Goal: Task Accomplishment & Management: Complete application form

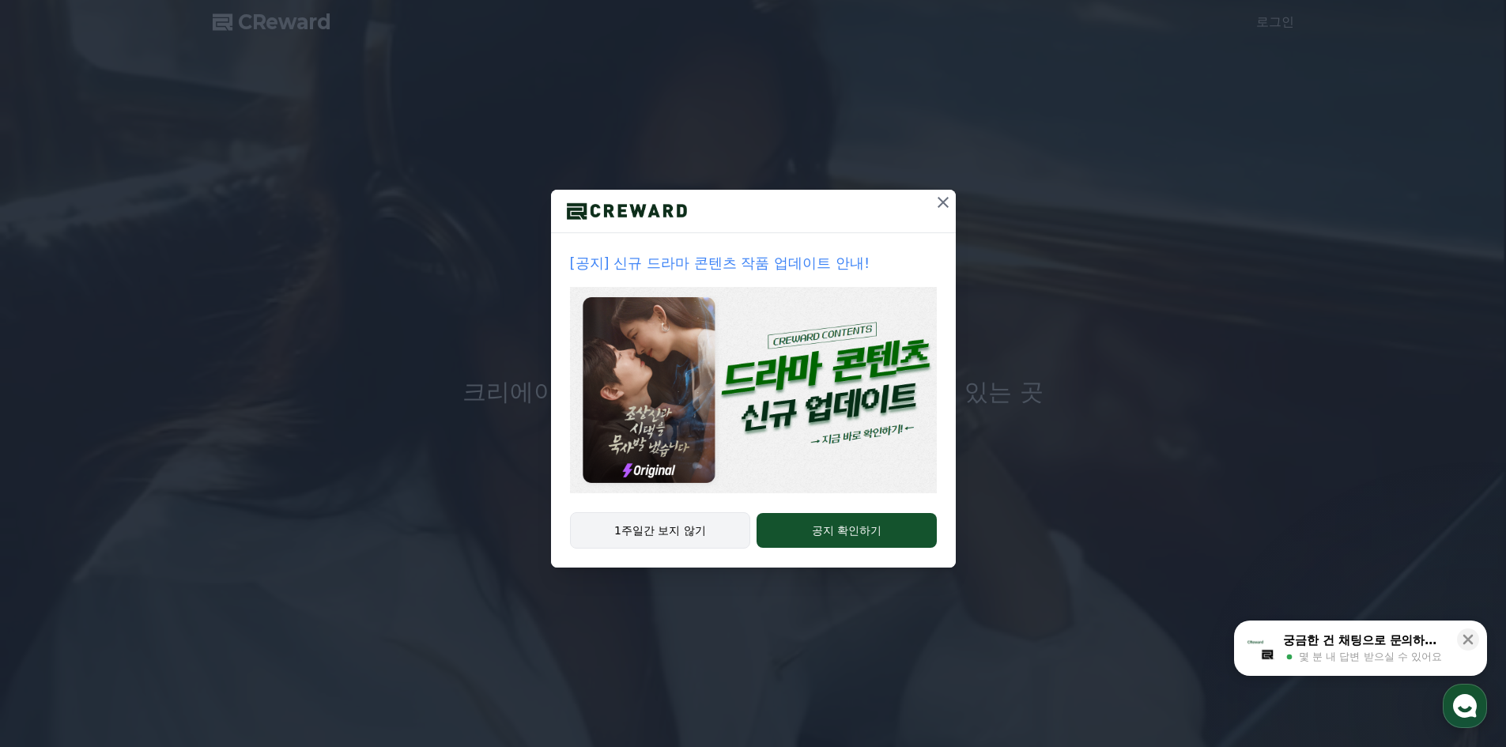
click at [690, 533] on button "1주일간 보지 않기" at bounding box center [660, 530] width 181 height 36
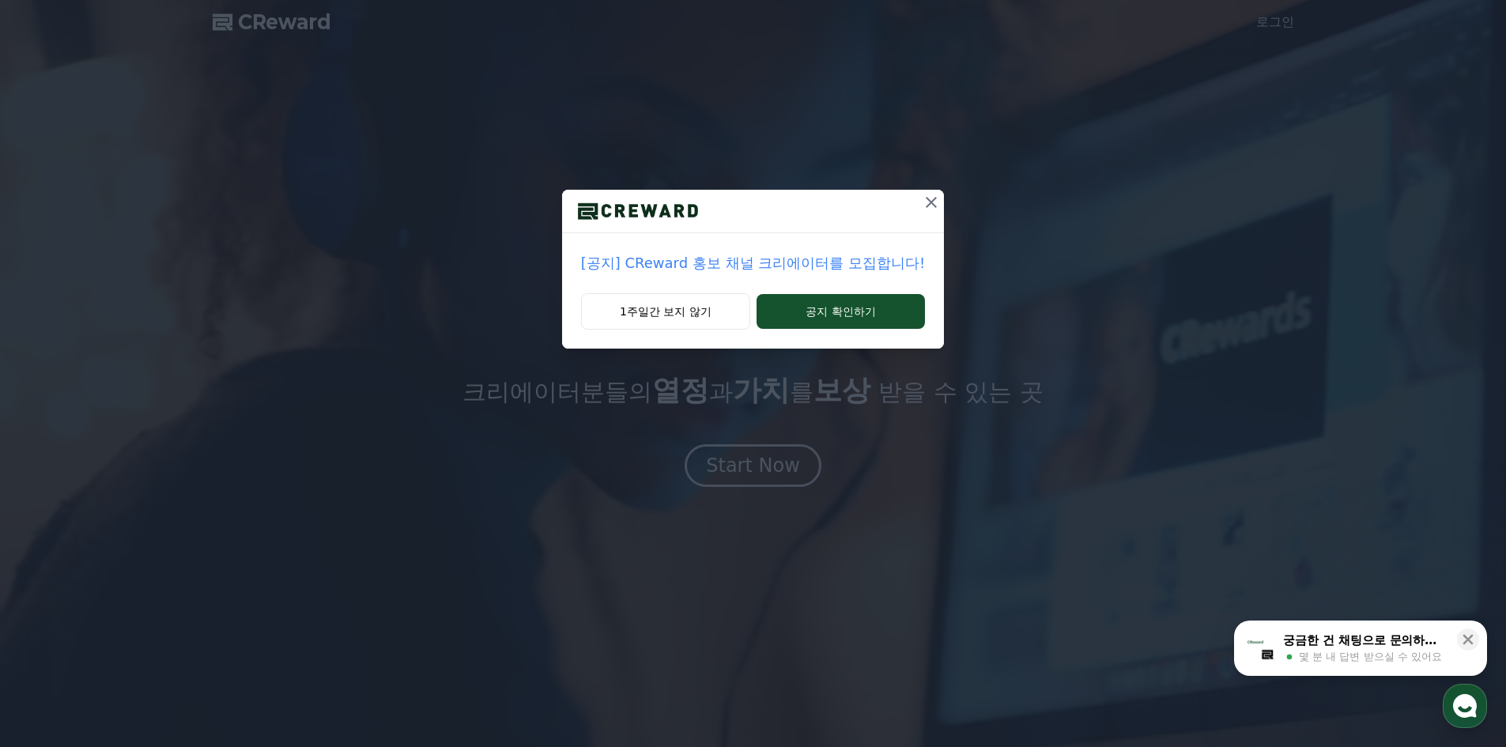
click at [769, 265] on p "[공지] CReward 홍보 채널 크리에이터를 모집합니다!" at bounding box center [753, 263] width 344 height 22
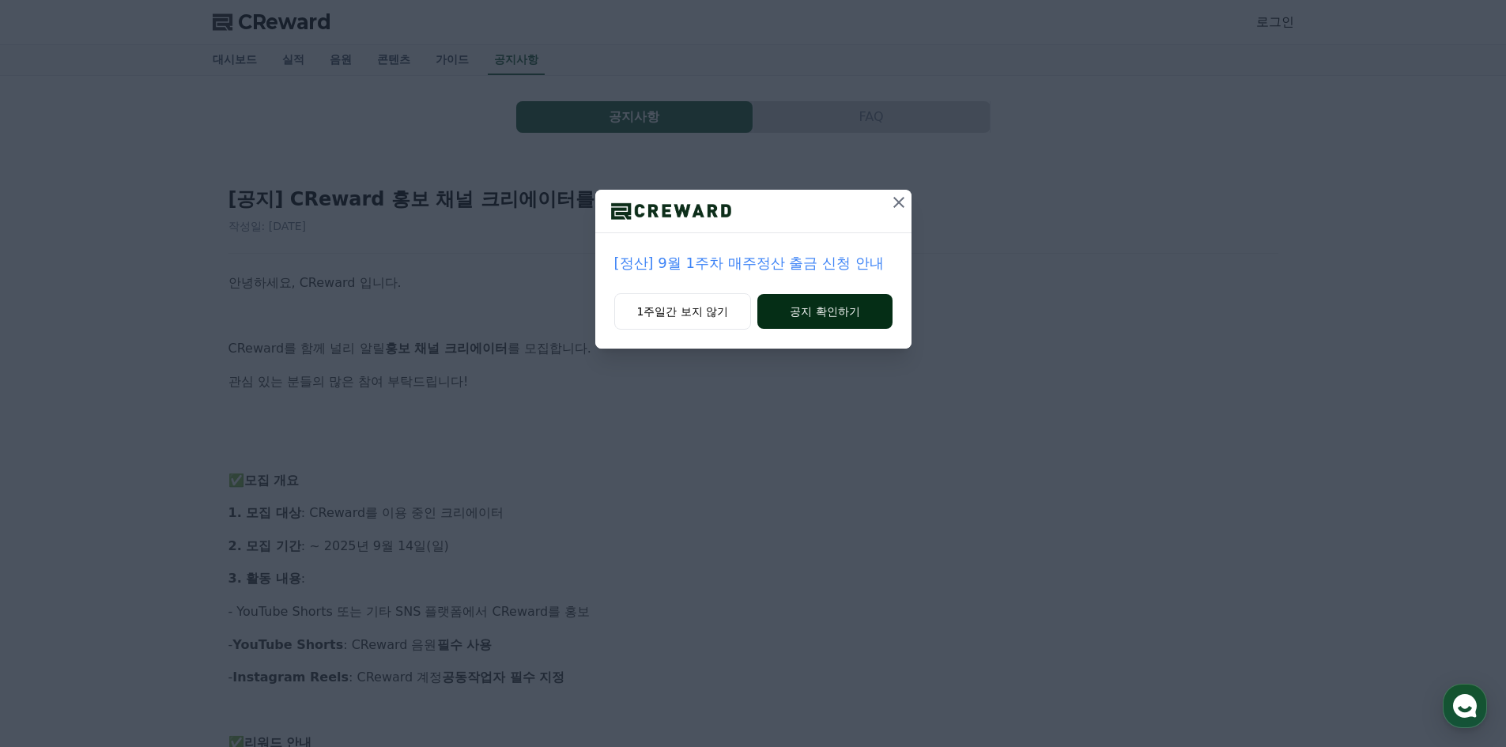
click at [820, 304] on button "공지 확인하기" at bounding box center [824, 311] width 134 height 35
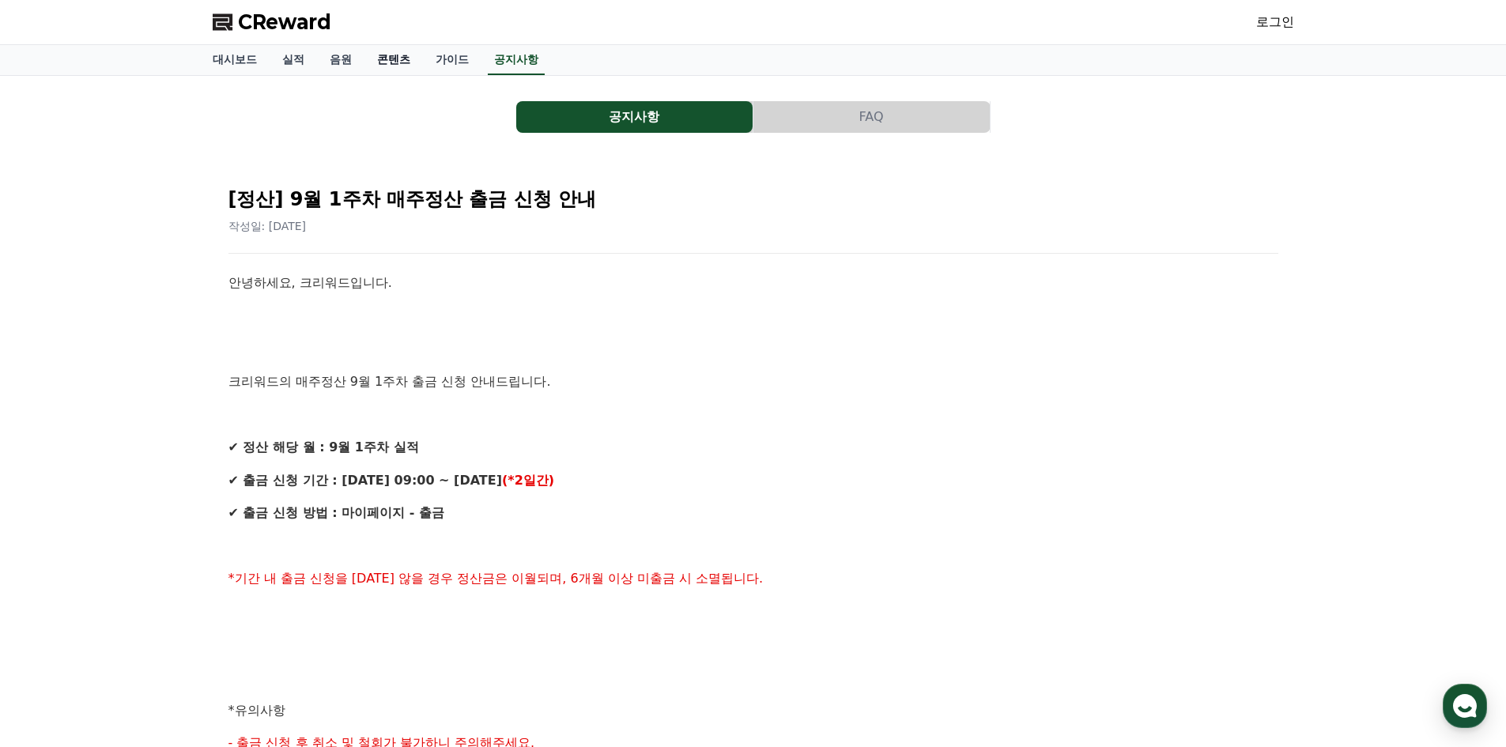
click at [390, 61] on link "콘텐츠" at bounding box center [393, 60] width 58 height 30
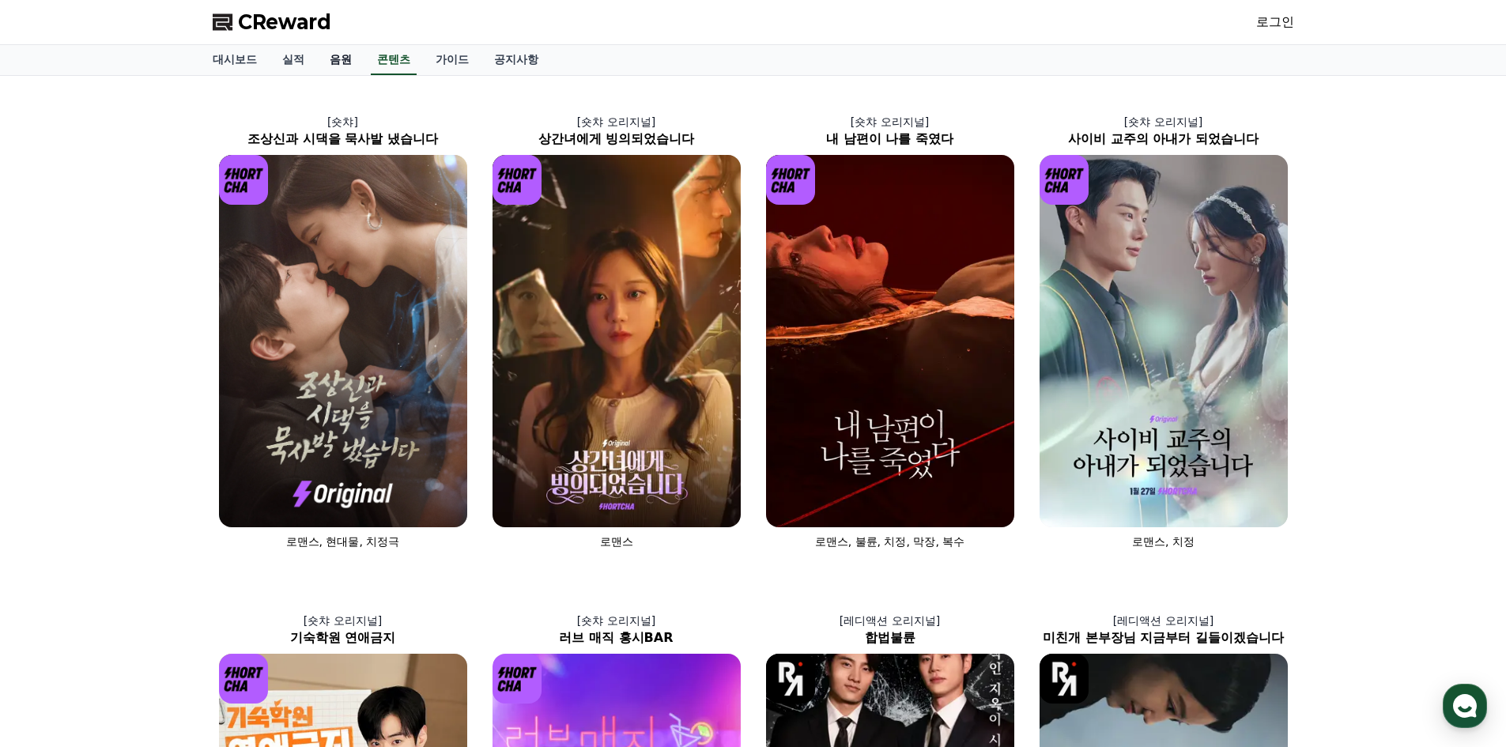
click at [328, 62] on link "음원" at bounding box center [340, 60] width 47 height 30
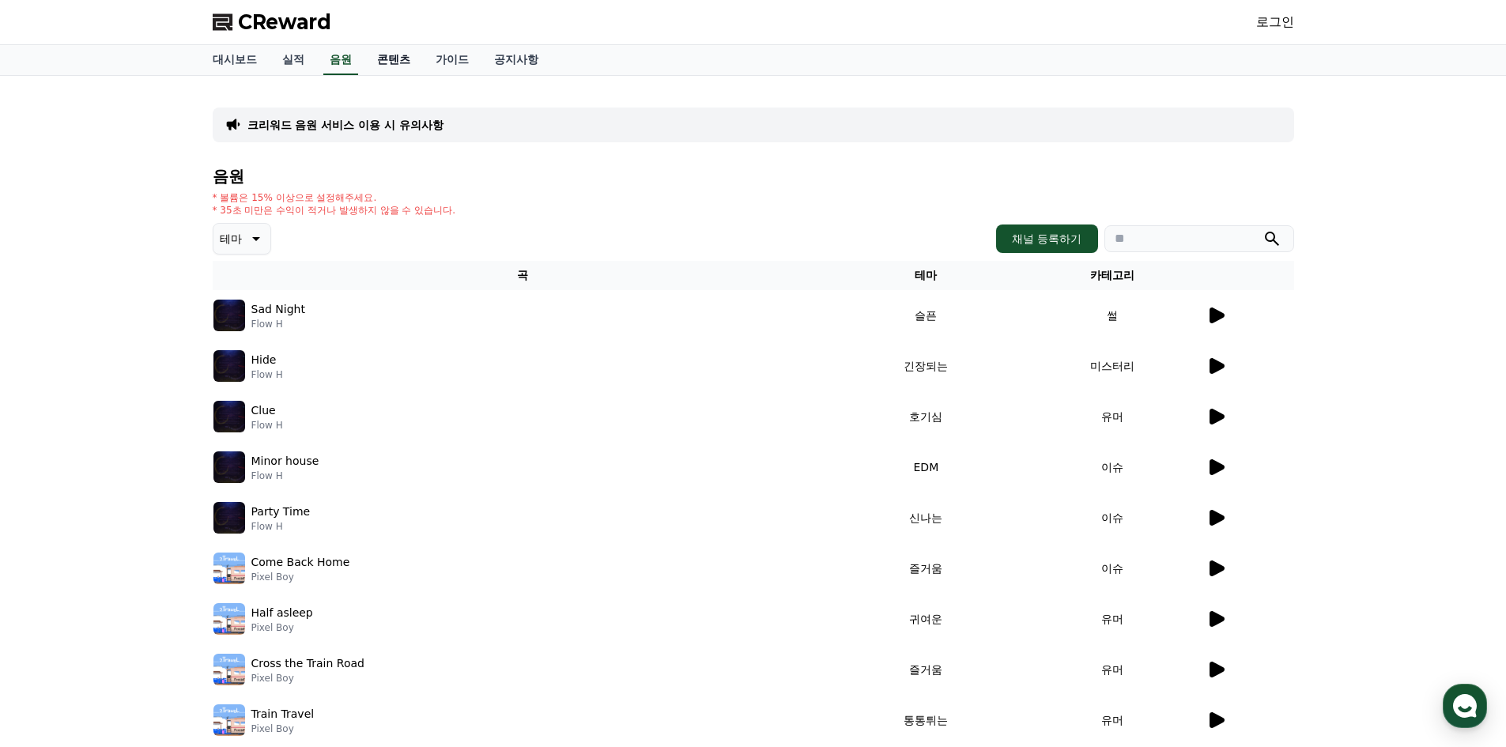
click at [390, 58] on link "콘텐츠" at bounding box center [393, 60] width 58 height 30
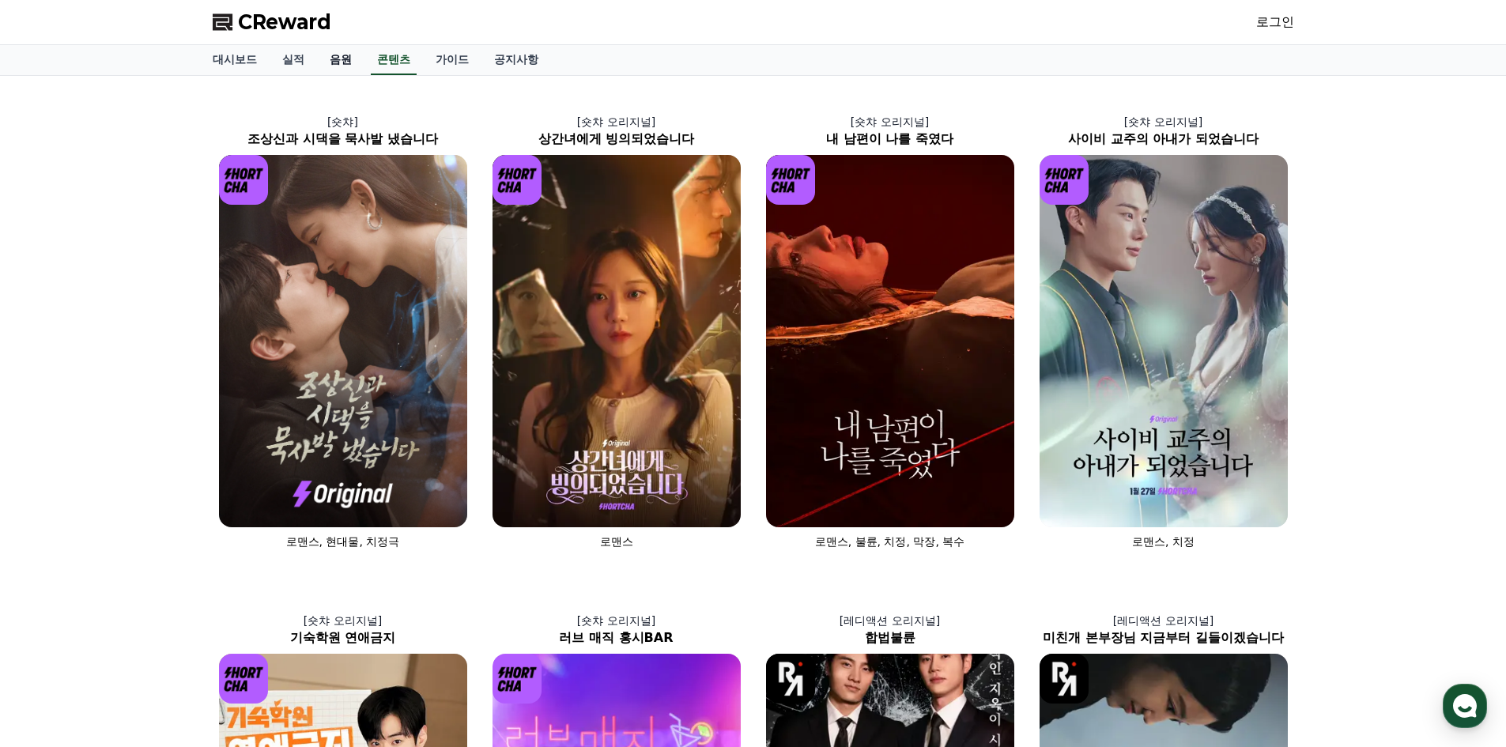
click at [337, 53] on link "음원" at bounding box center [340, 60] width 47 height 30
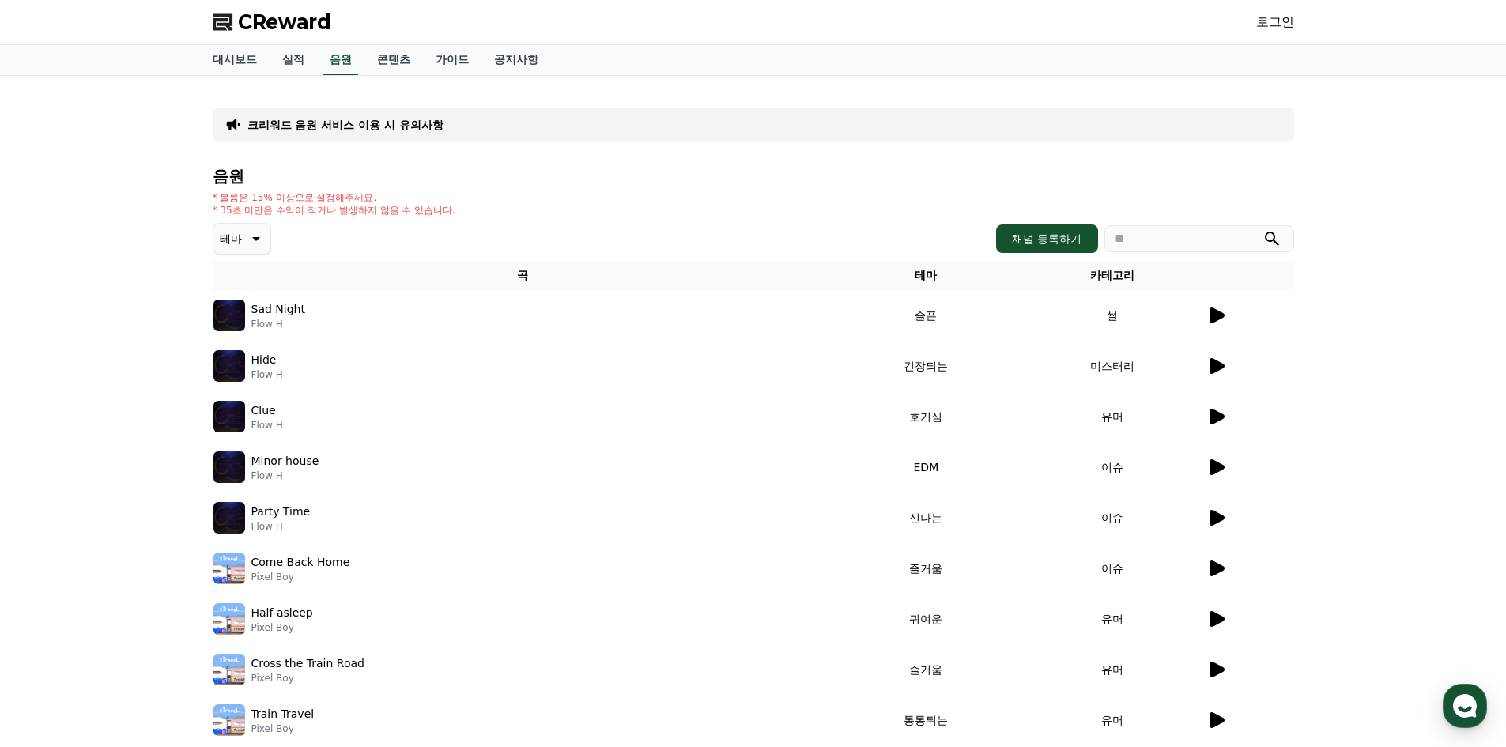
click at [282, 312] on p "Sad Night" at bounding box center [278, 309] width 54 height 17
click at [235, 315] on img at bounding box center [229, 316] width 32 height 32
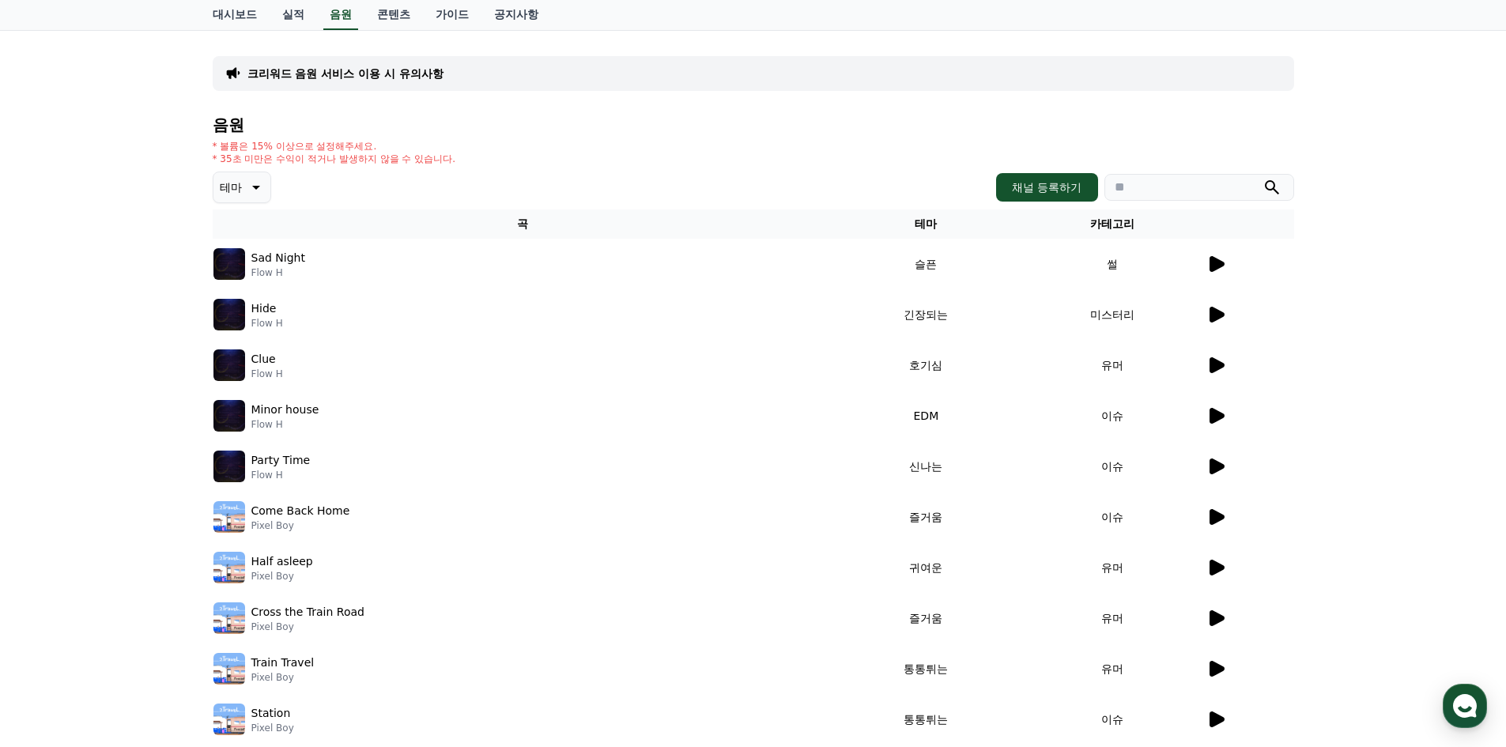
scroll to position [79, 0]
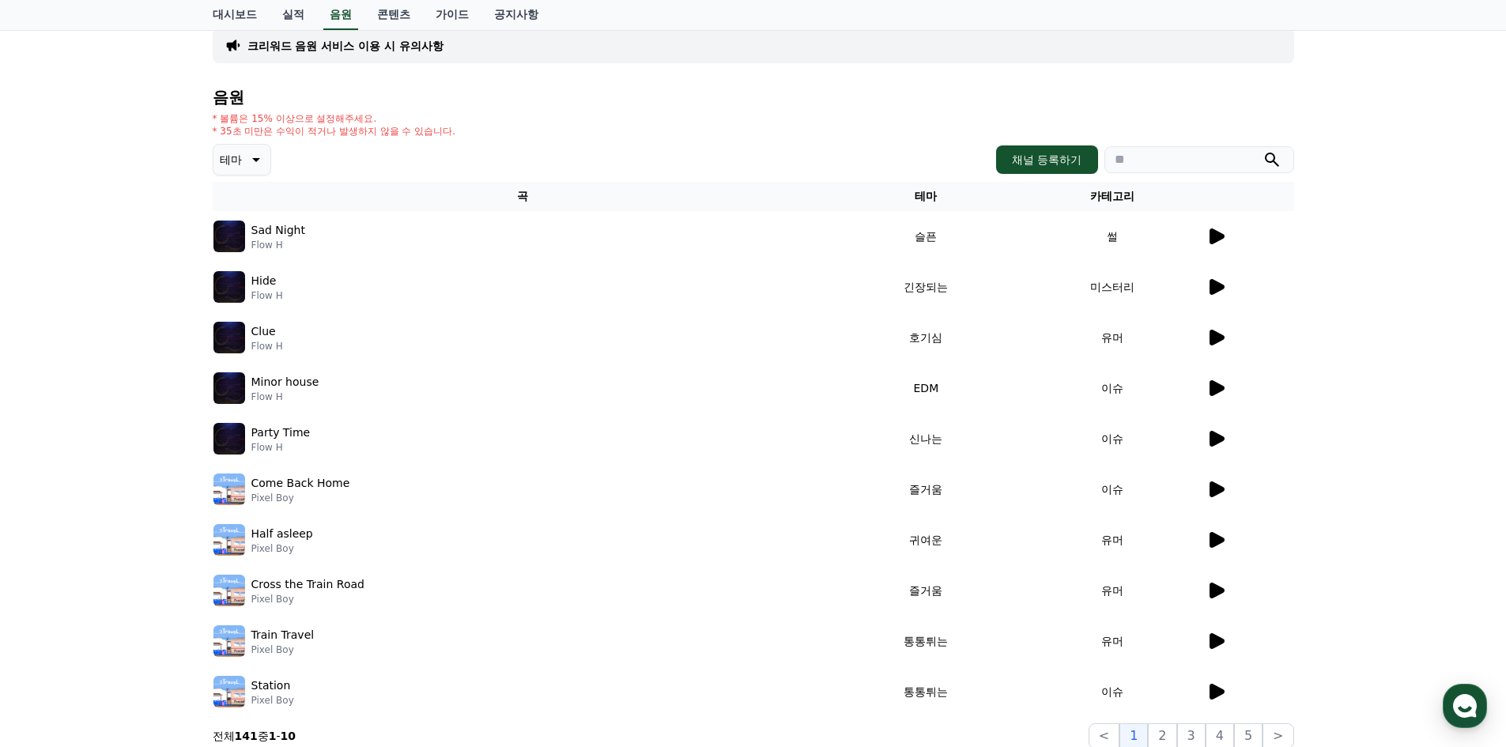
click at [400, 48] on p "크리워드 음원 서비스 이용 시 유의사항" at bounding box center [345, 46] width 196 height 16
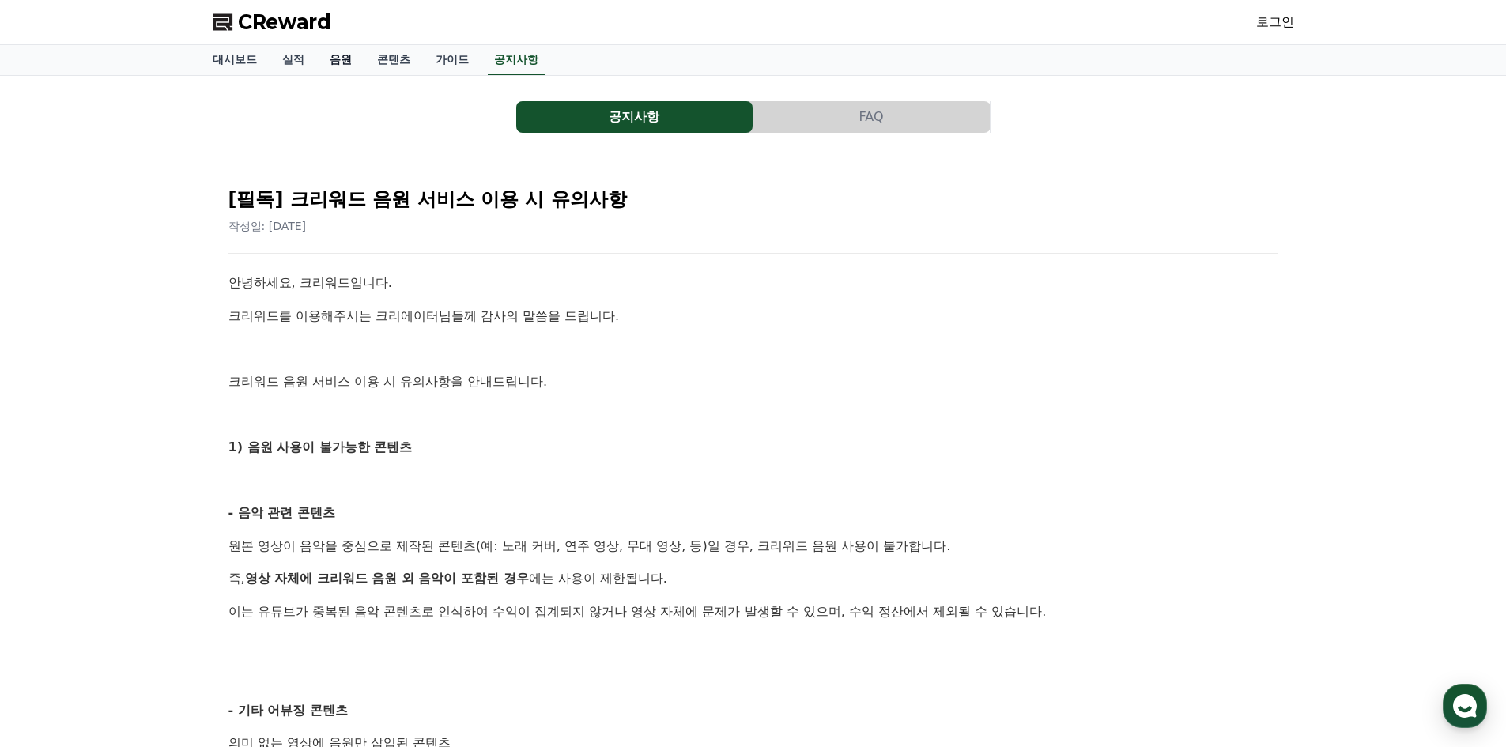
click at [345, 55] on link "음원" at bounding box center [340, 60] width 47 height 30
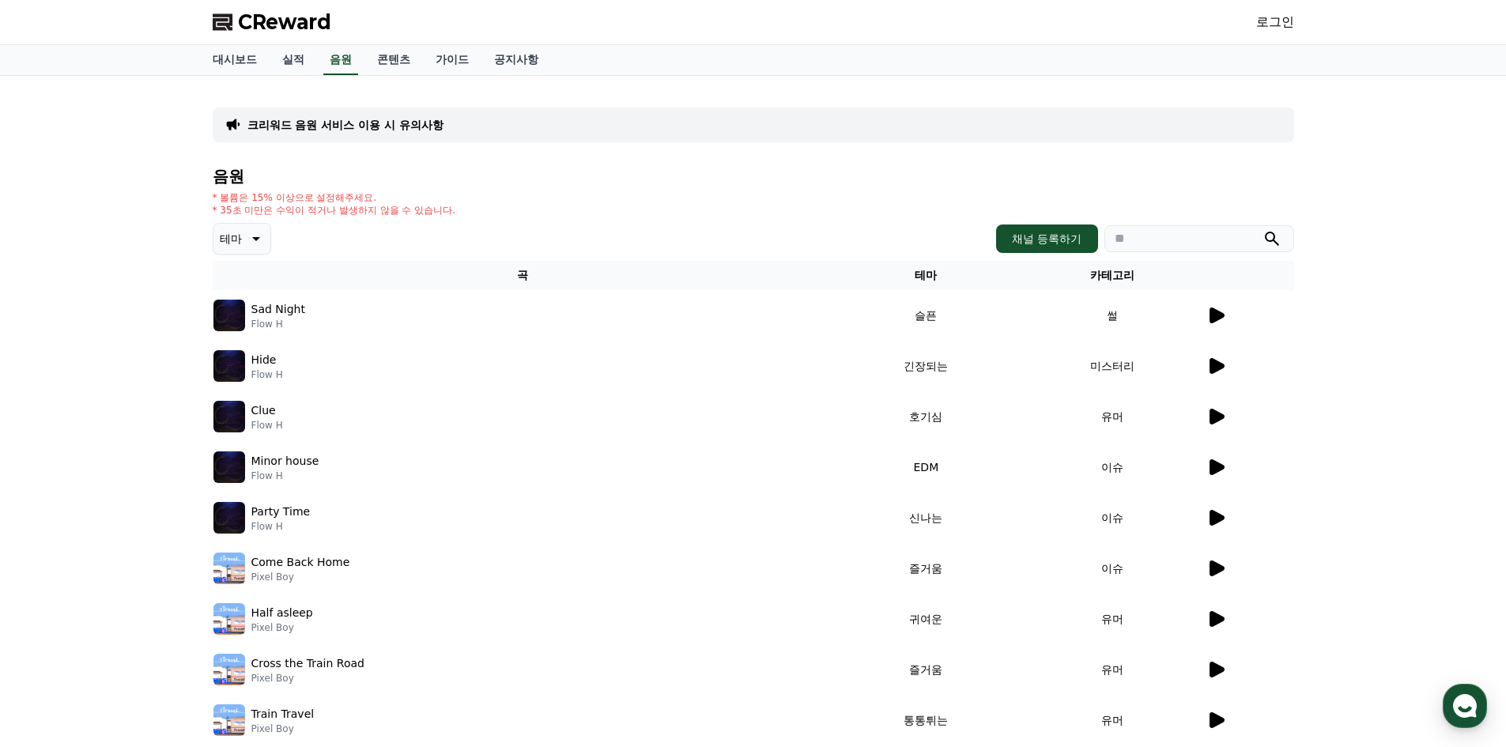
click at [1265, 13] on link "로그인" at bounding box center [1275, 22] width 38 height 19
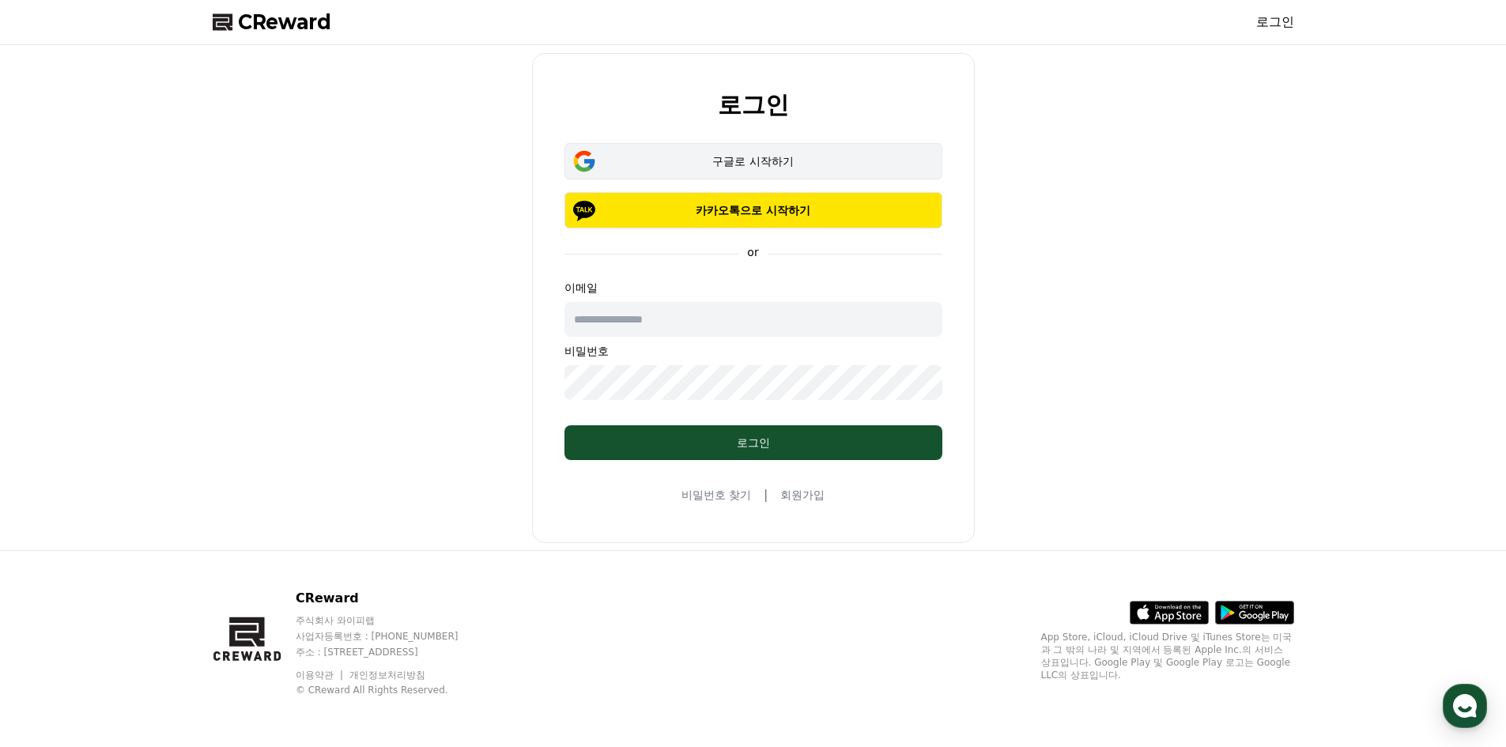
click at [775, 158] on div "구글로 시작하기" at bounding box center [753, 161] width 332 height 16
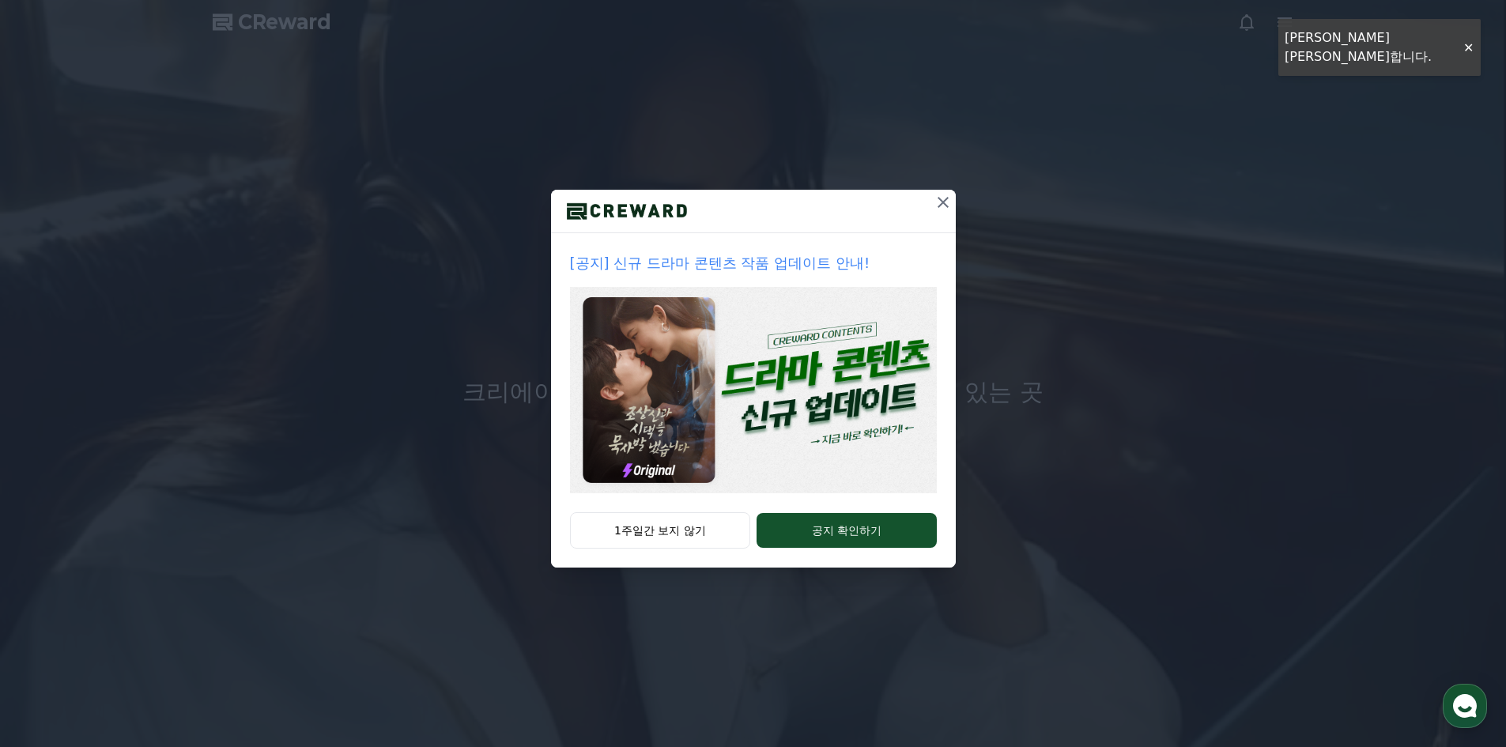
click at [939, 200] on icon at bounding box center [943, 202] width 19 height 19
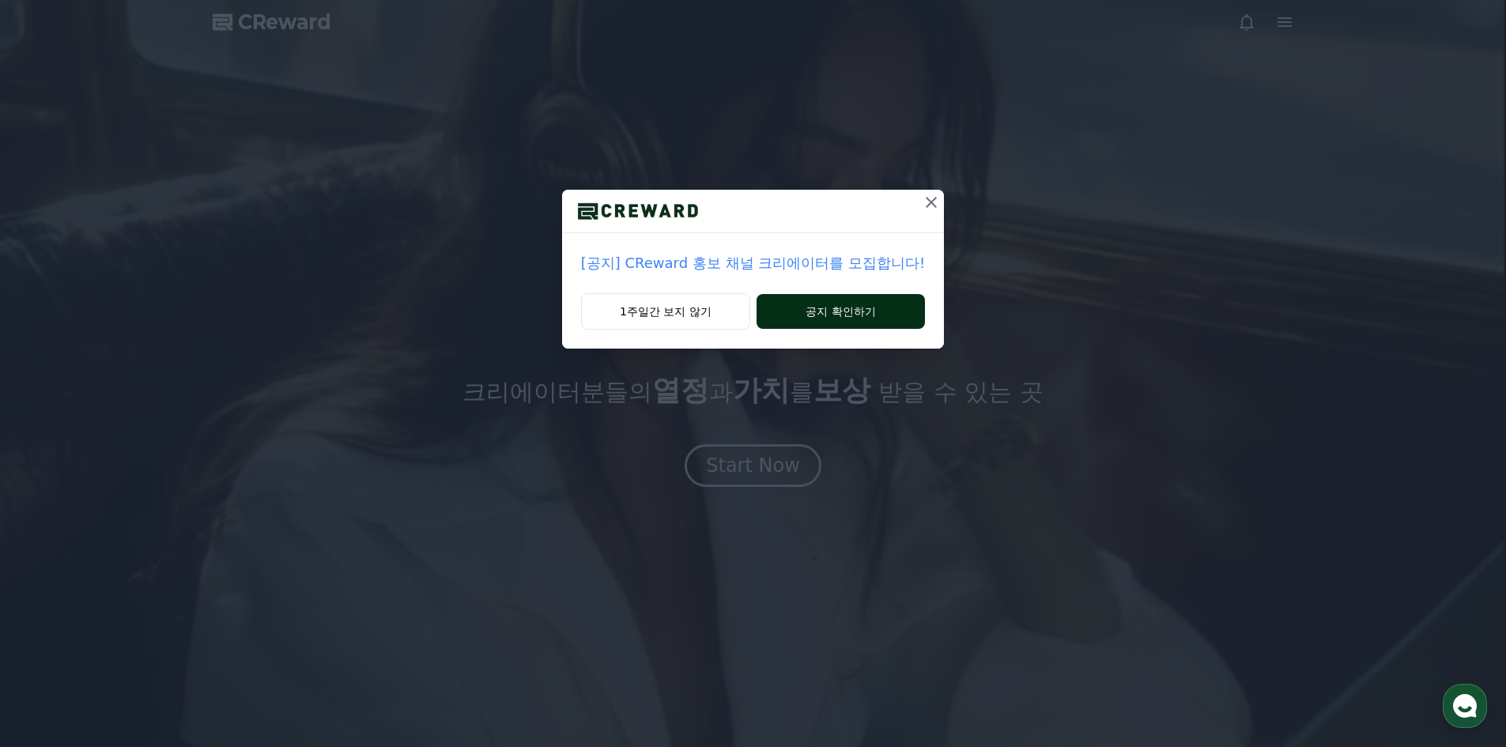
click at [844, 311] on button "공지 확인하기" at bounding box center [840, 311] width 168 height 35
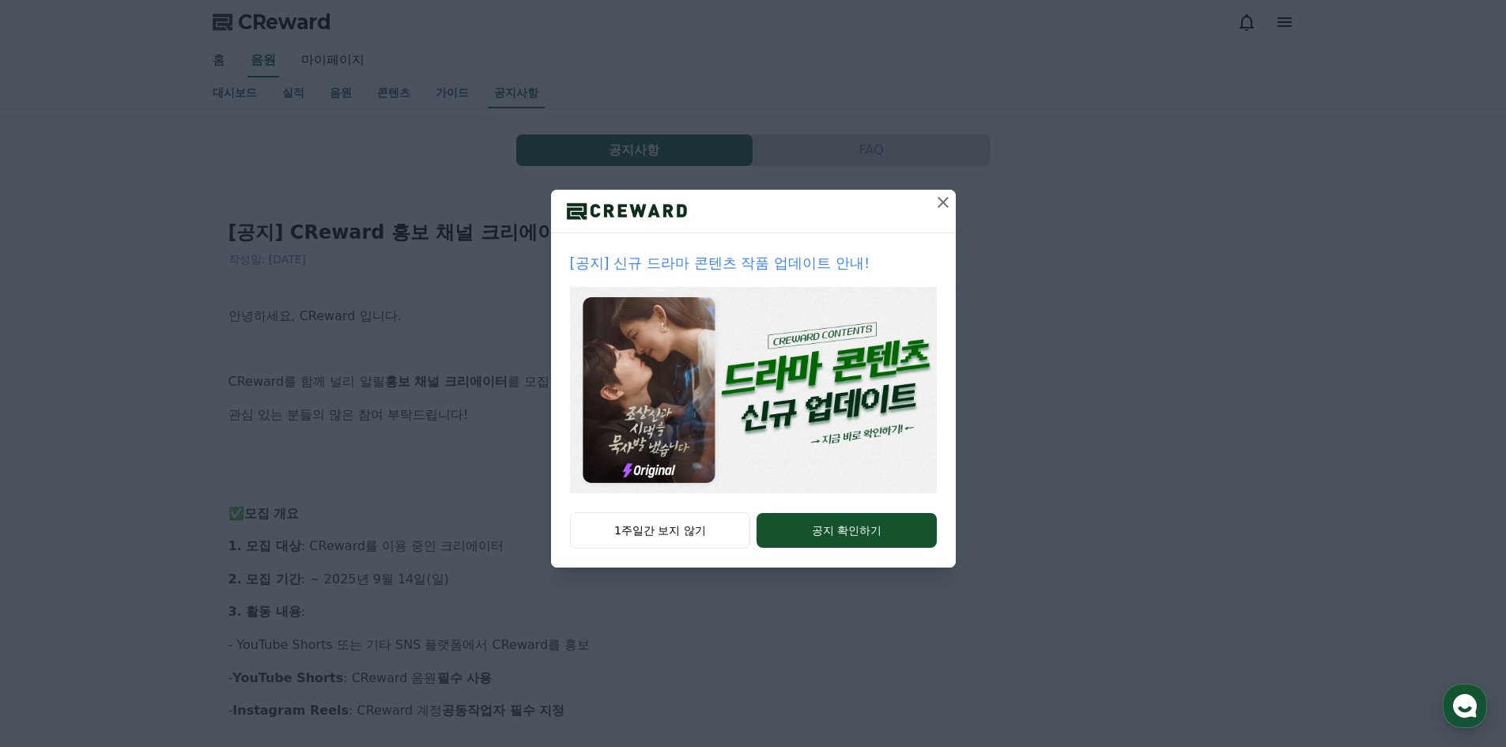
click at [945, 202] on icon at bounding box center [943, 202] width 19 height 19
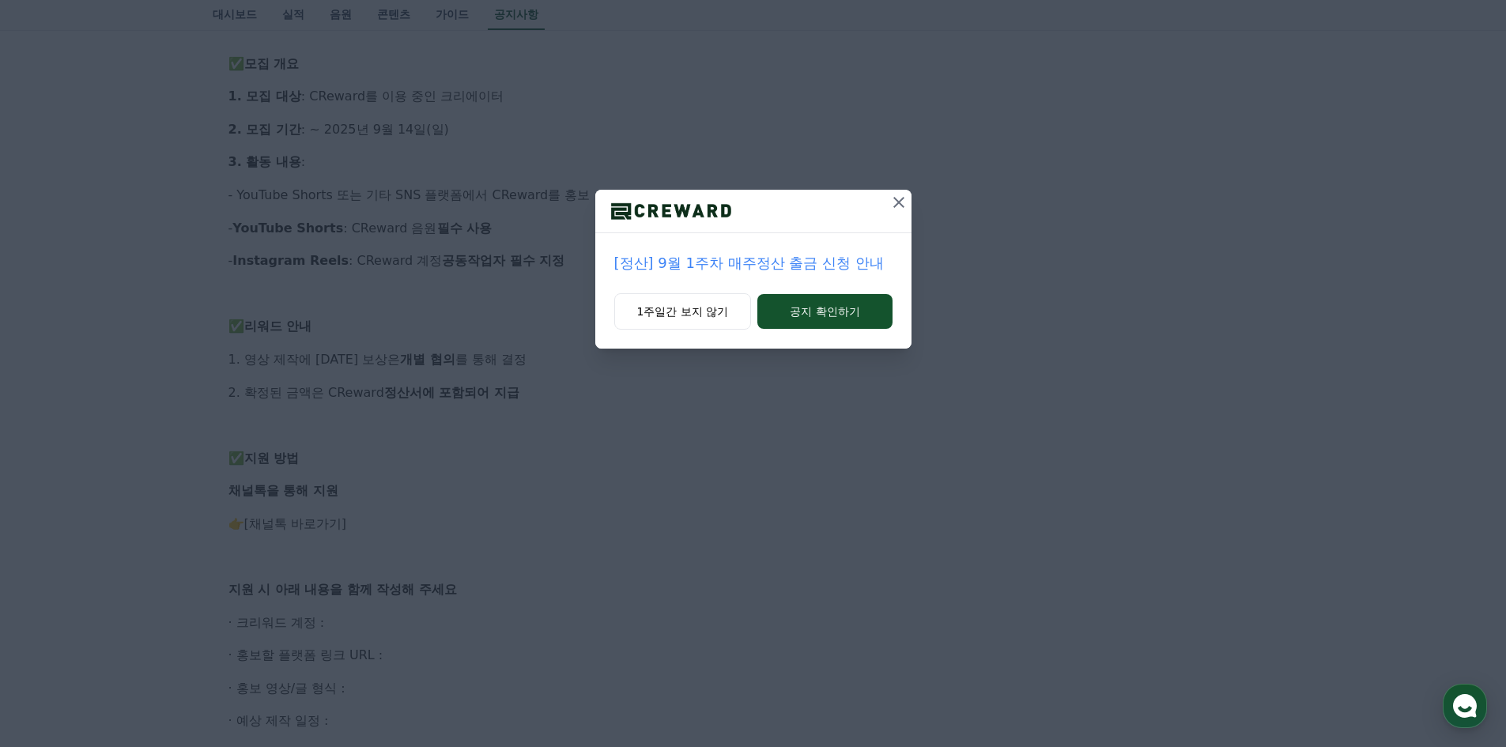
scroll to position [474, 0]
click at [897, 200] on icon at bounding box center [898, 202] width 19 height 19
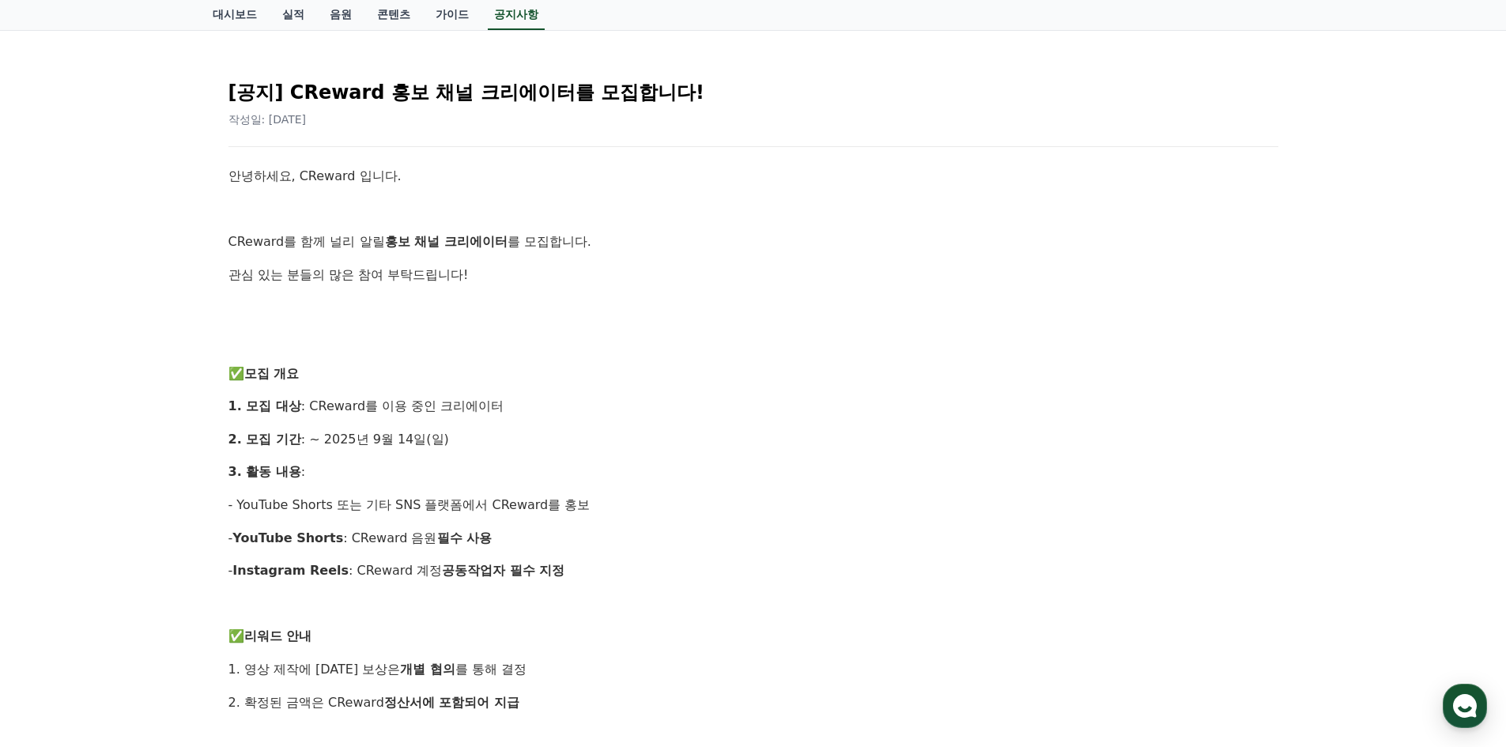
scroll to position [0, 0]
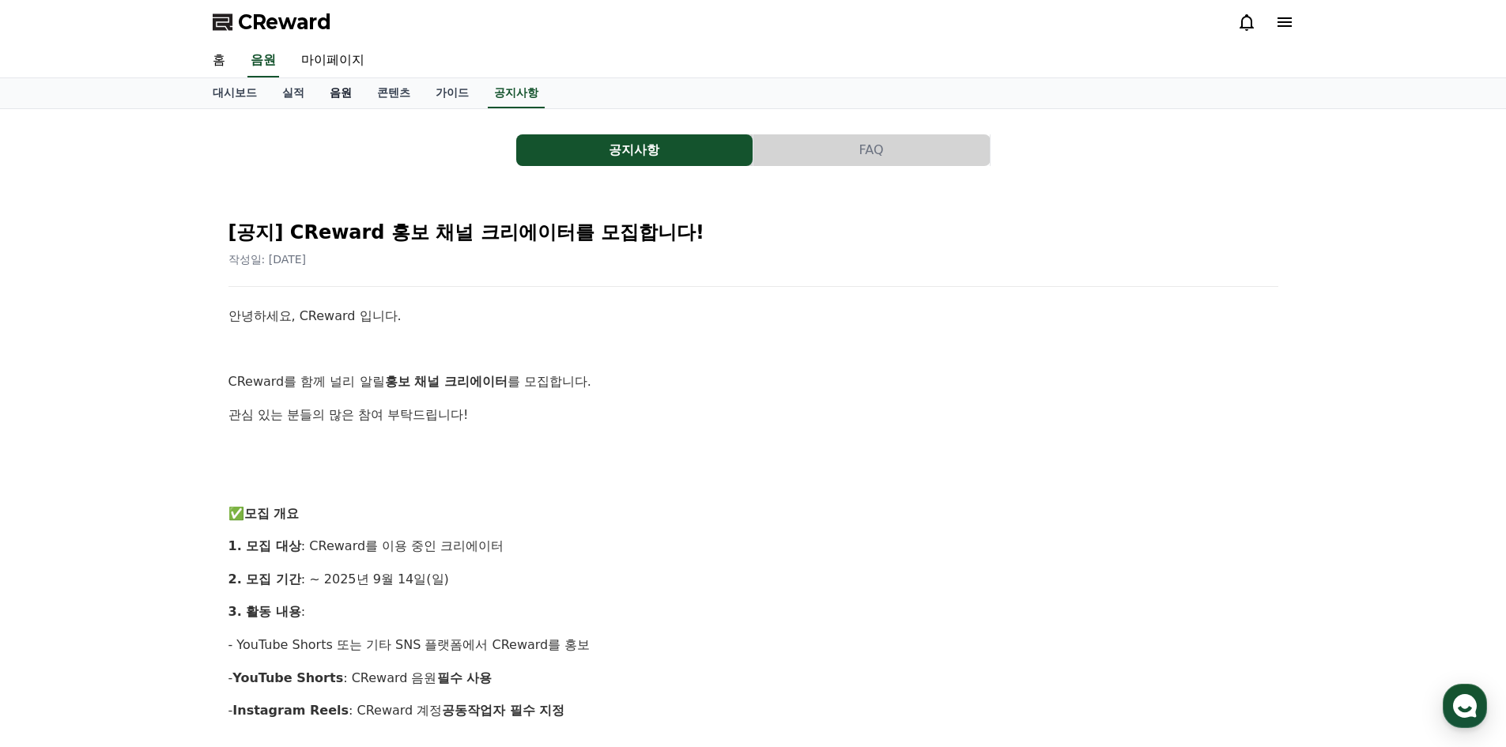
click at [339, 89] on link "음원" at bounding box center [340, 93] width 47 height 30
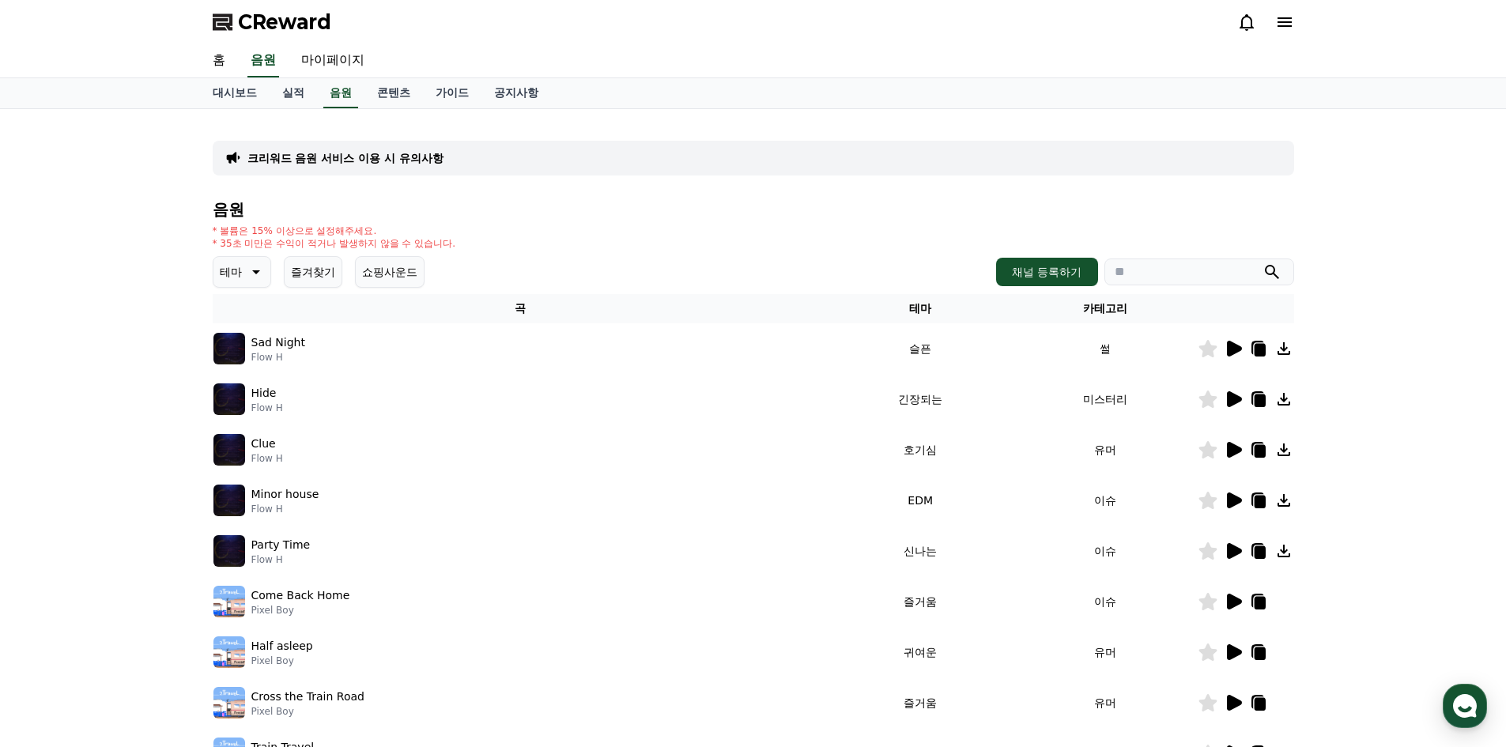
click at [923, 349] on td "슬픈" at bounding box center [920, 348] width 185 height 51
drag, startPoint x: 504, startPoint y: 354, endPoint x: 417, endPoint y: 349, distance: 87.1
click at [444, 353] on div "Sad Night Flow H" at bounding box center [520, 349] width 614 height 32
click at [285, 339] on p "Sad Night" at bounding box center [278, 342] width 54 height 17
click at [227, 341] on img at bounding box center [229, 349] width 32 height 32
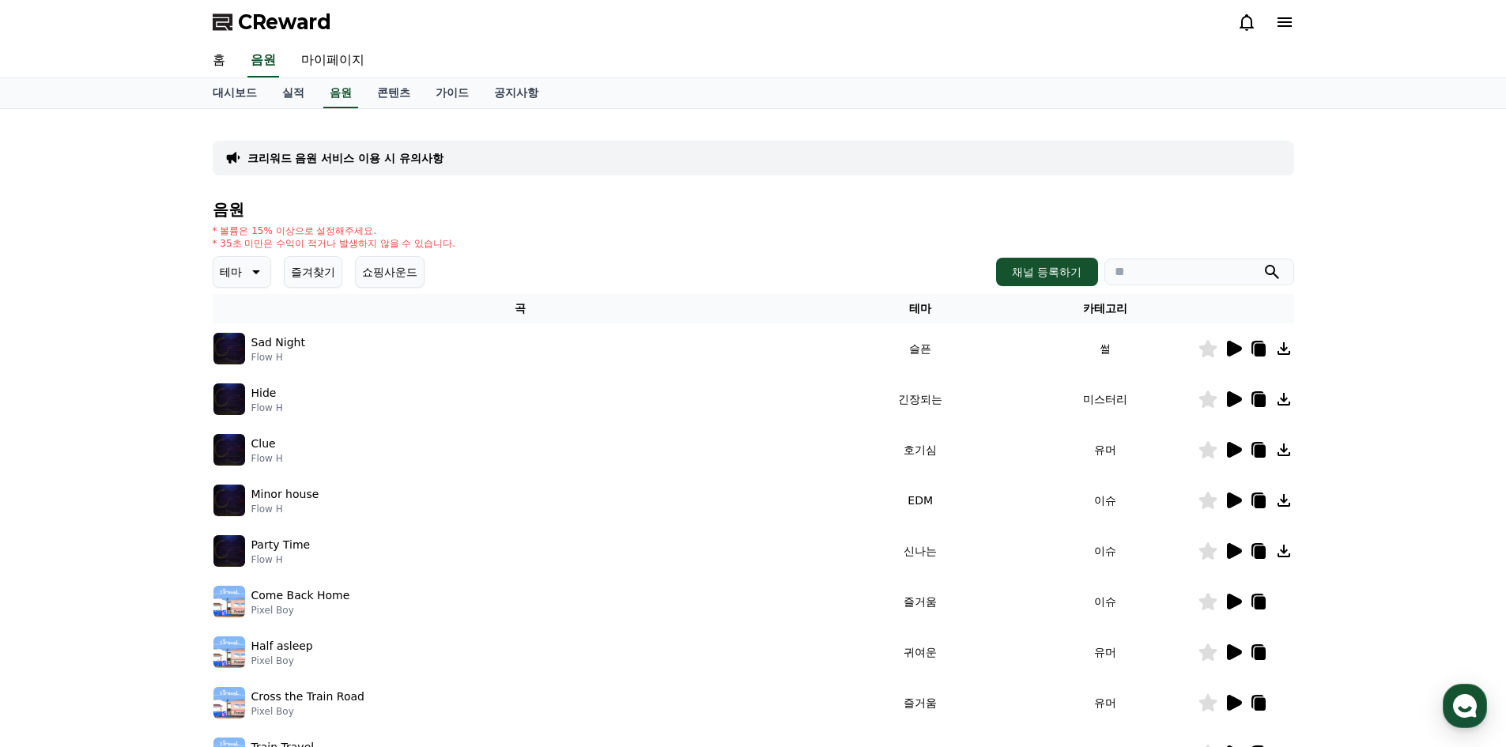
click at [1260, 344] on icon at bounding box center [1259, 350] width 11 height 13
click at [1262, 342] on icon at bounding box center [1257, 348] width 13 height 14
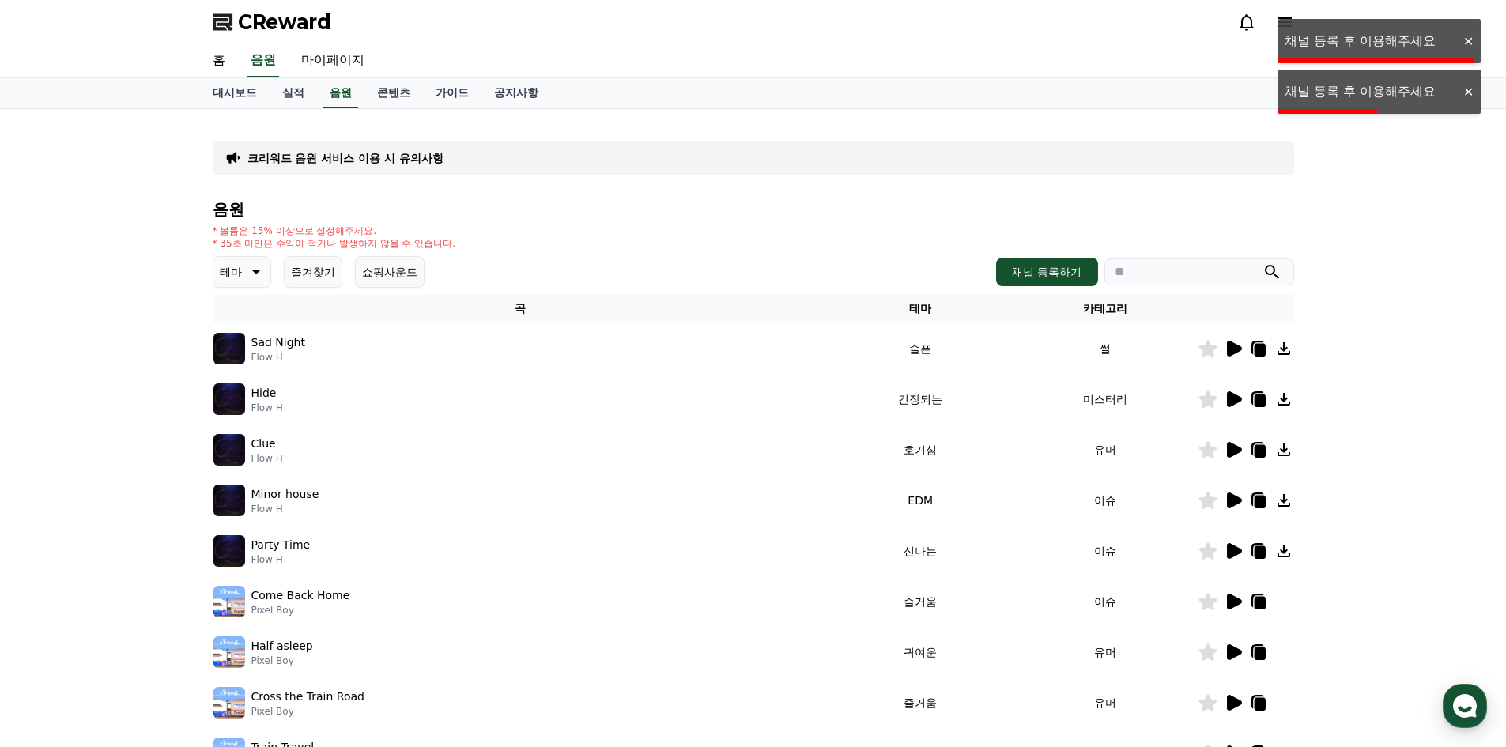
click at [1286, 346] on icon at bounding box center [1283, 348] width 19 height 19
click at [1470, 36] on div at bounding box center [1467, 41] width 25 height 15
click at [1464, 47] on div at bounding box center [1467, 41] width 25 height 15
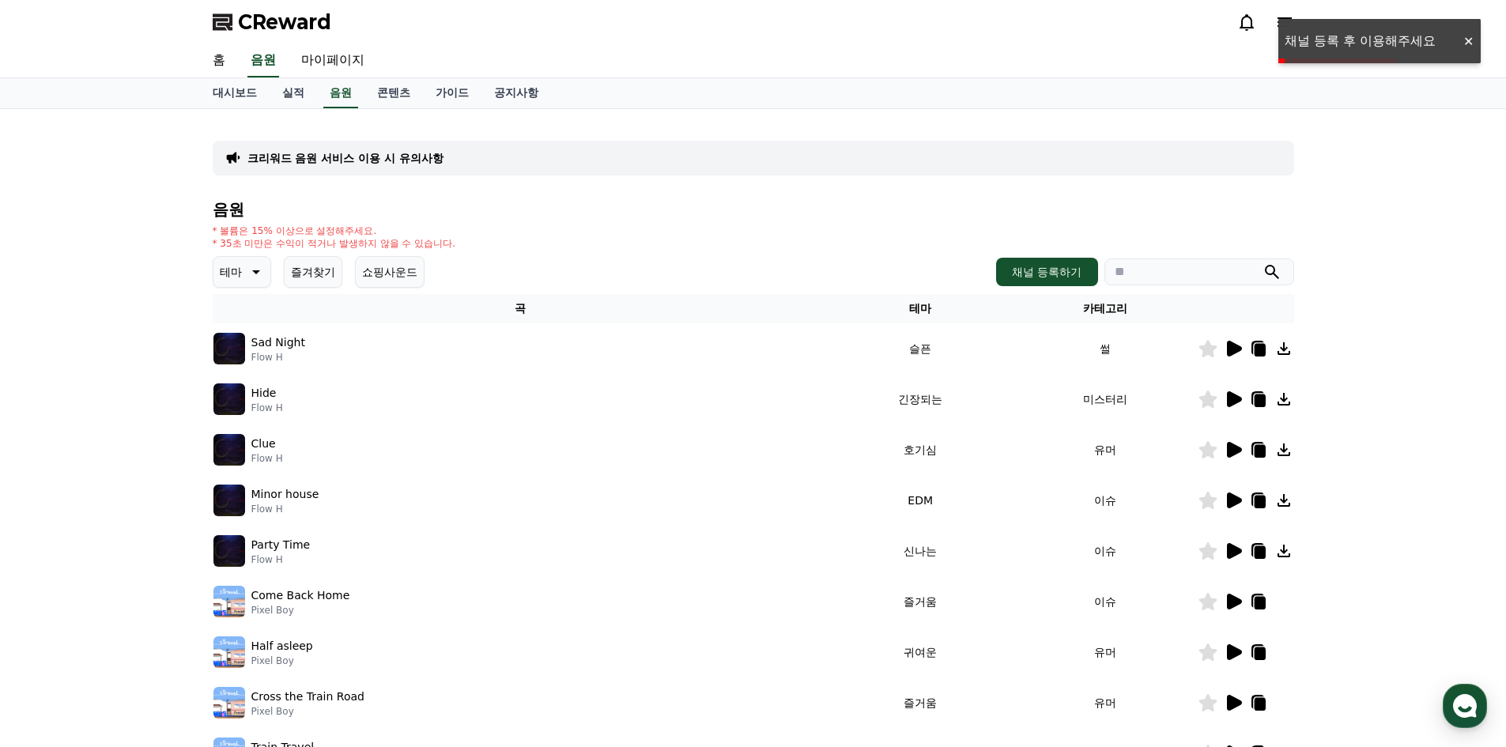
click at [1466, 42] on div at bounding box center [1467, 41] width 25 height 15
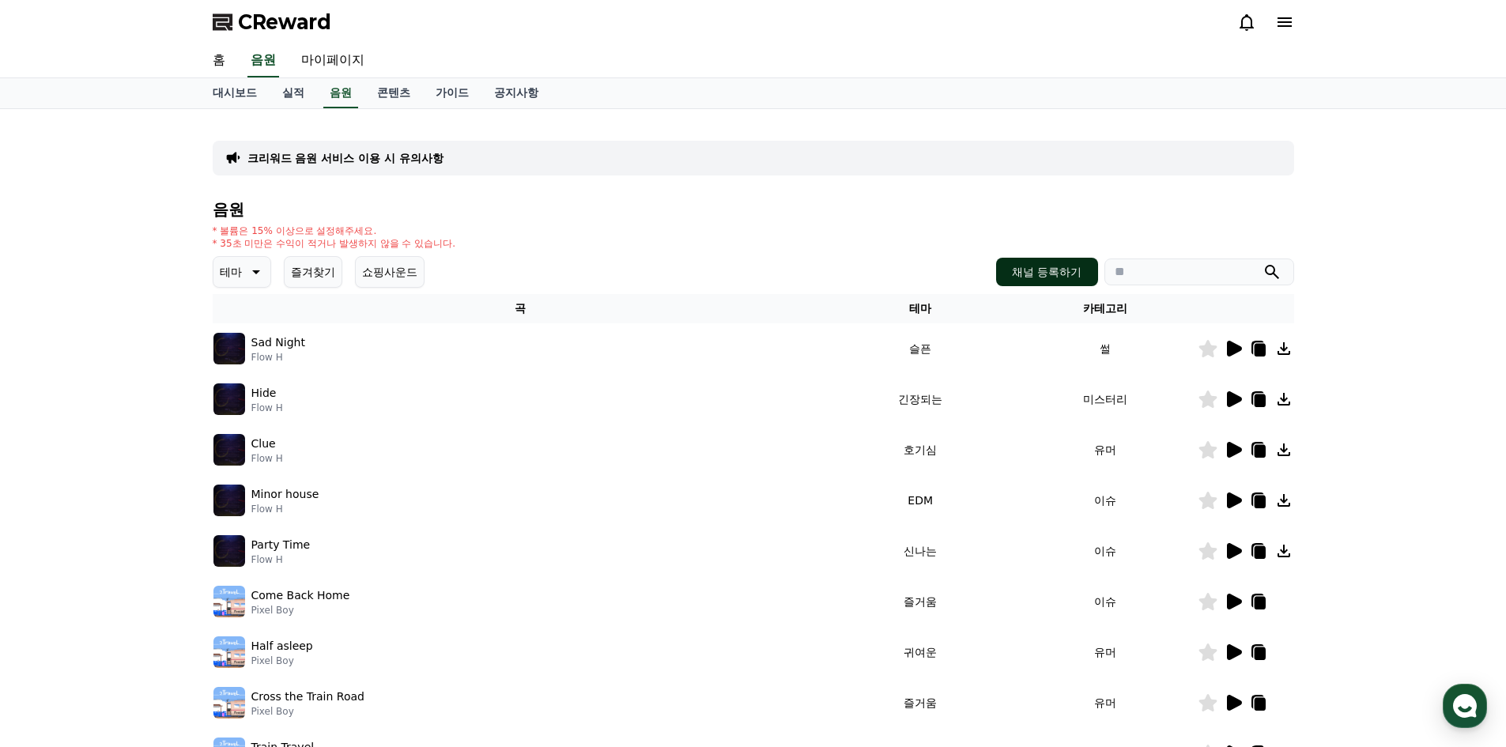
click at [1063, 278] on button "채널 등록하기" at bounding box center [1046, 272] width 101 height 28
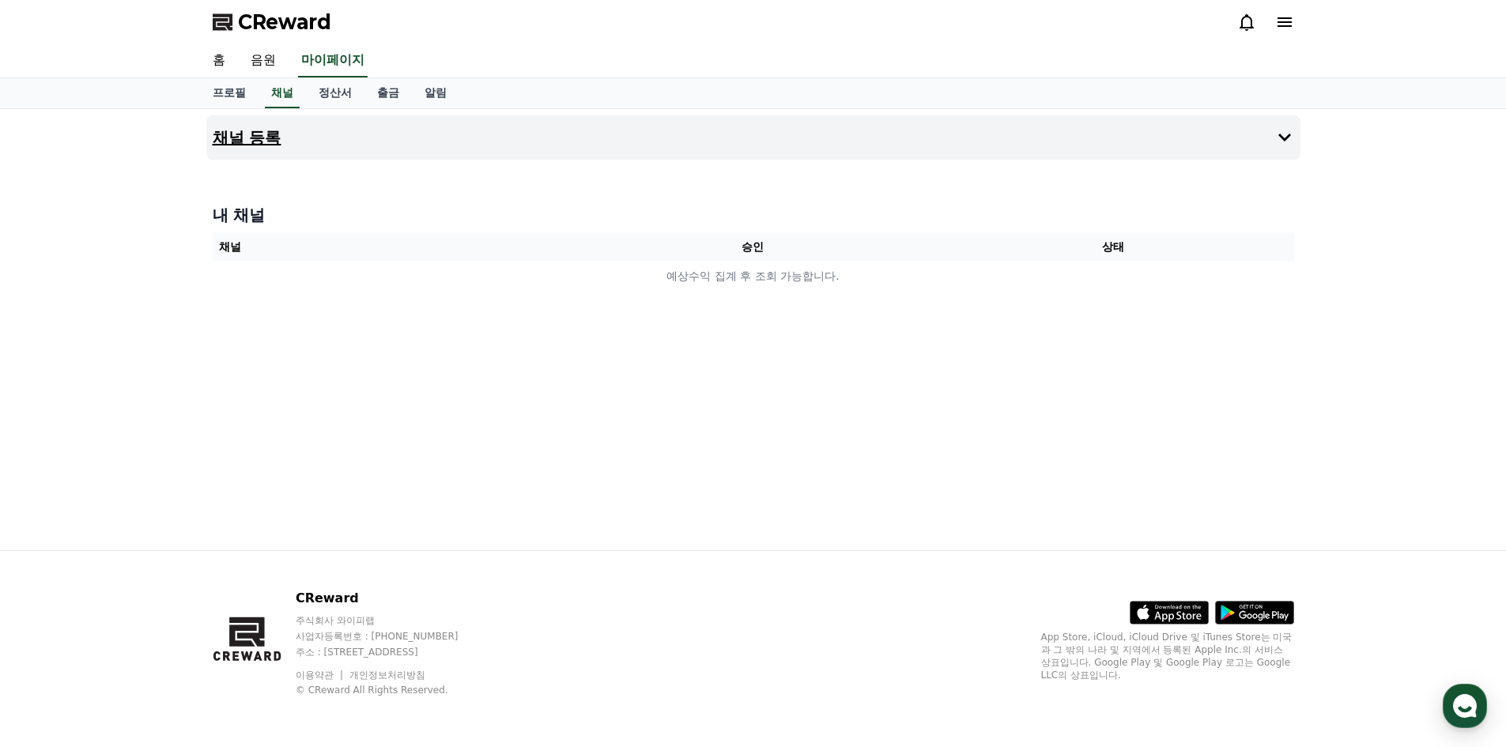
click at [405, 126] on button "채널 등록" at bounding box center [753, 137] width 1094 height 44
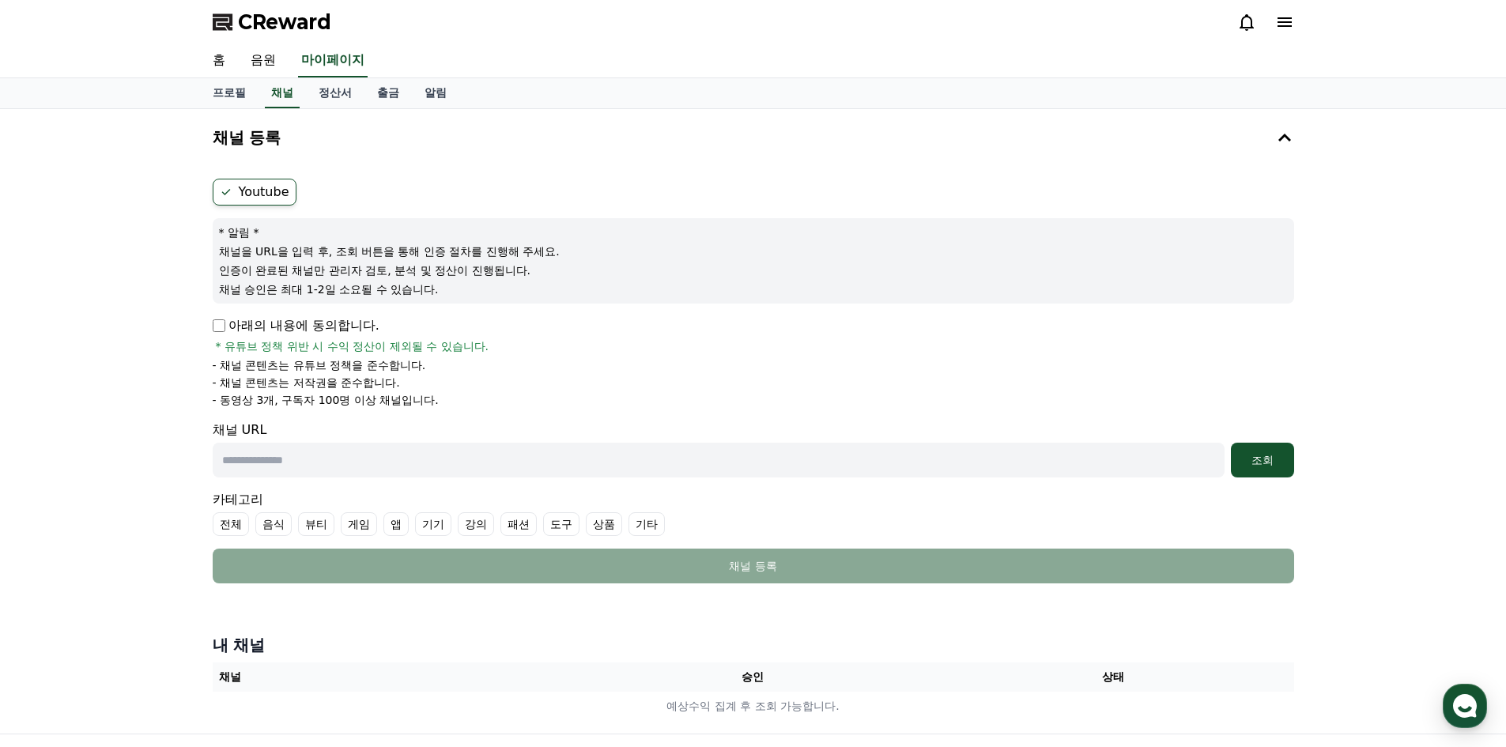
click at [345, 448] on input "text" at bounding box center [719, 460] width 1012 height 35
paste input "**********"
type input "**********"
click at [1262, 462] on div "조회" at bounding box center [1262, 460] width 51 height 16
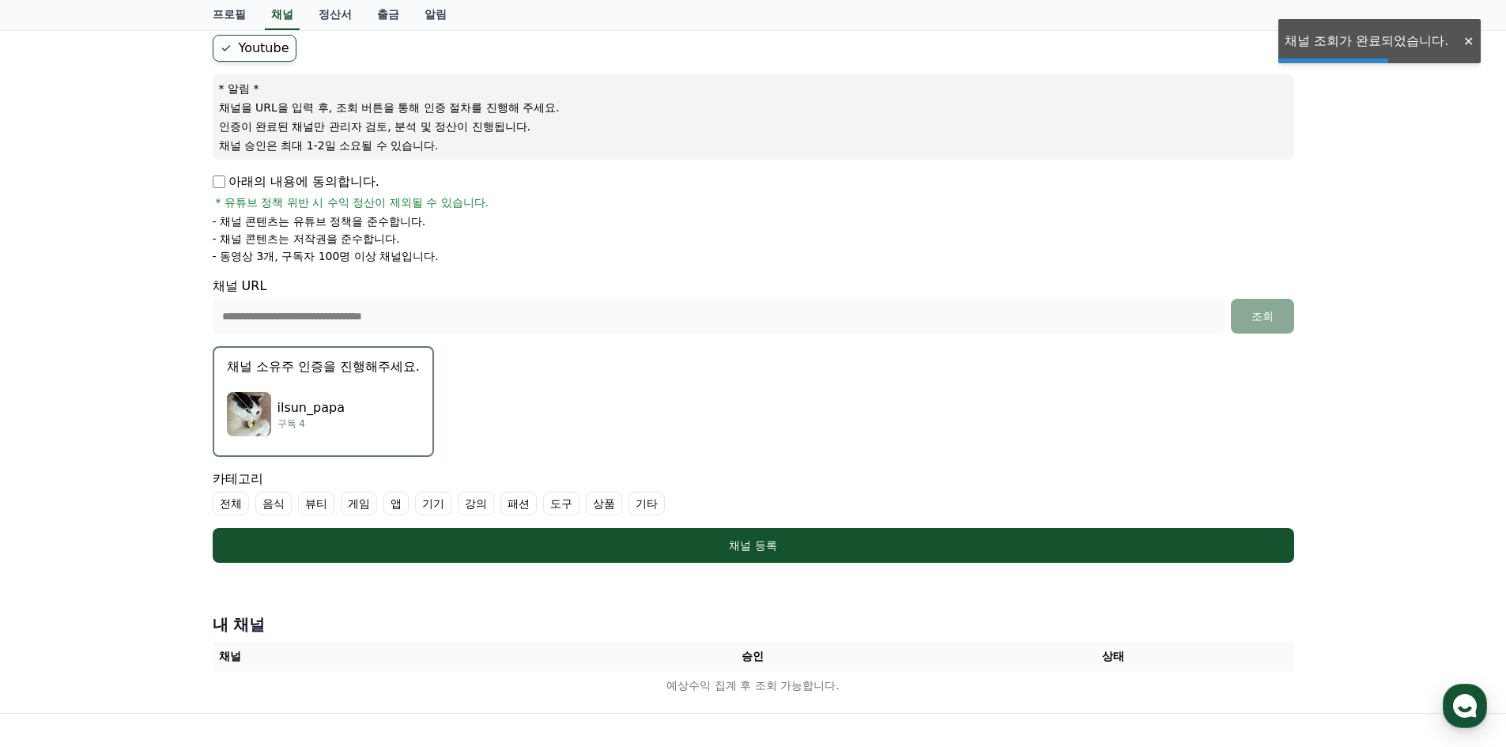
scroll to position [158, 0]
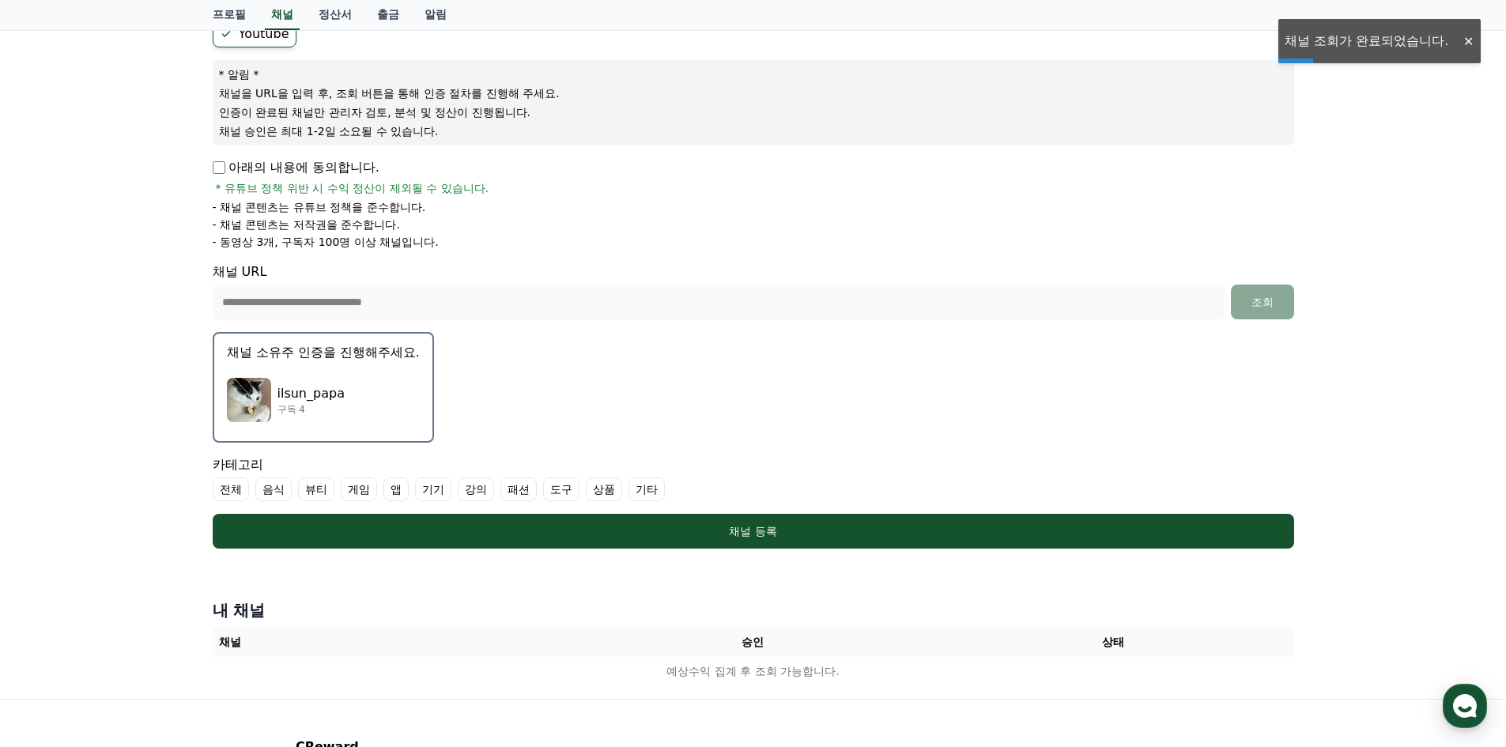
click at [292, 389] on p "ilsun_papa" at bounding box center [310, 393] width 67 height 19
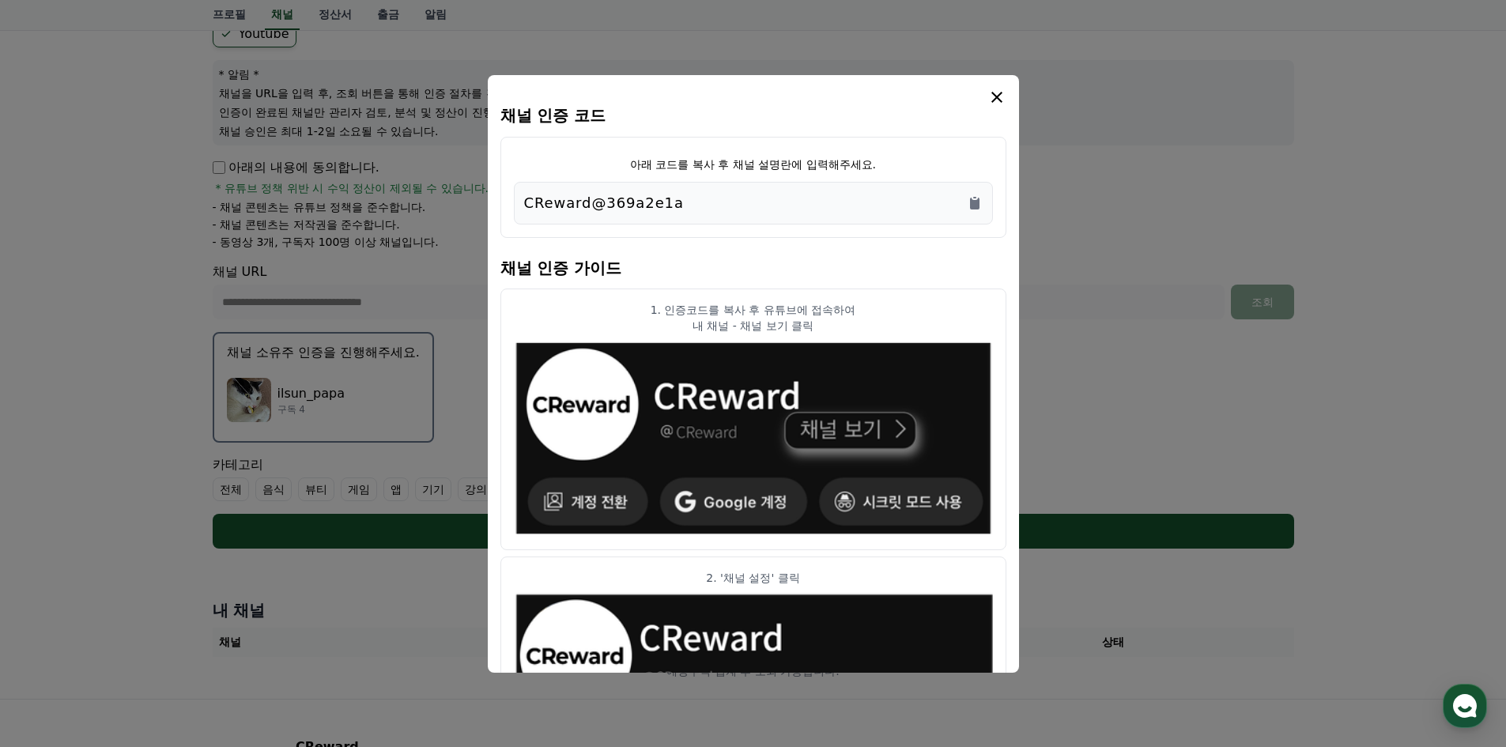
click at [752, 198] on div "CReward@369a2e1a" at bounding box center [753, 203] width 458 height 22
click at [980, 190] on div "CReward@369a2e1a" at bounding box center [753, 203] width 479 height 43
click at [972, 202] on icon "Copy to clipboard" at bounding box center [974, 204] width 9 height 12
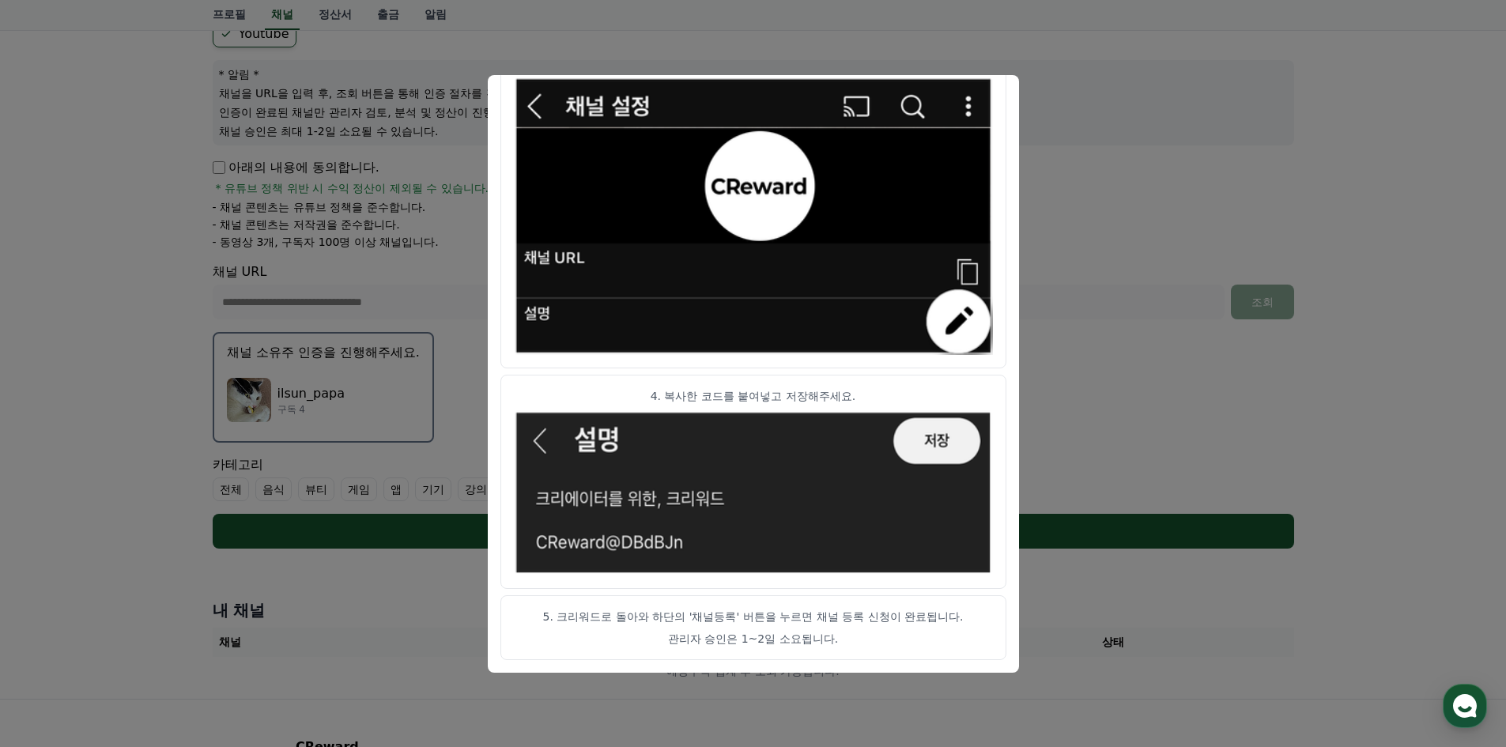
scroll to position [237, 0]
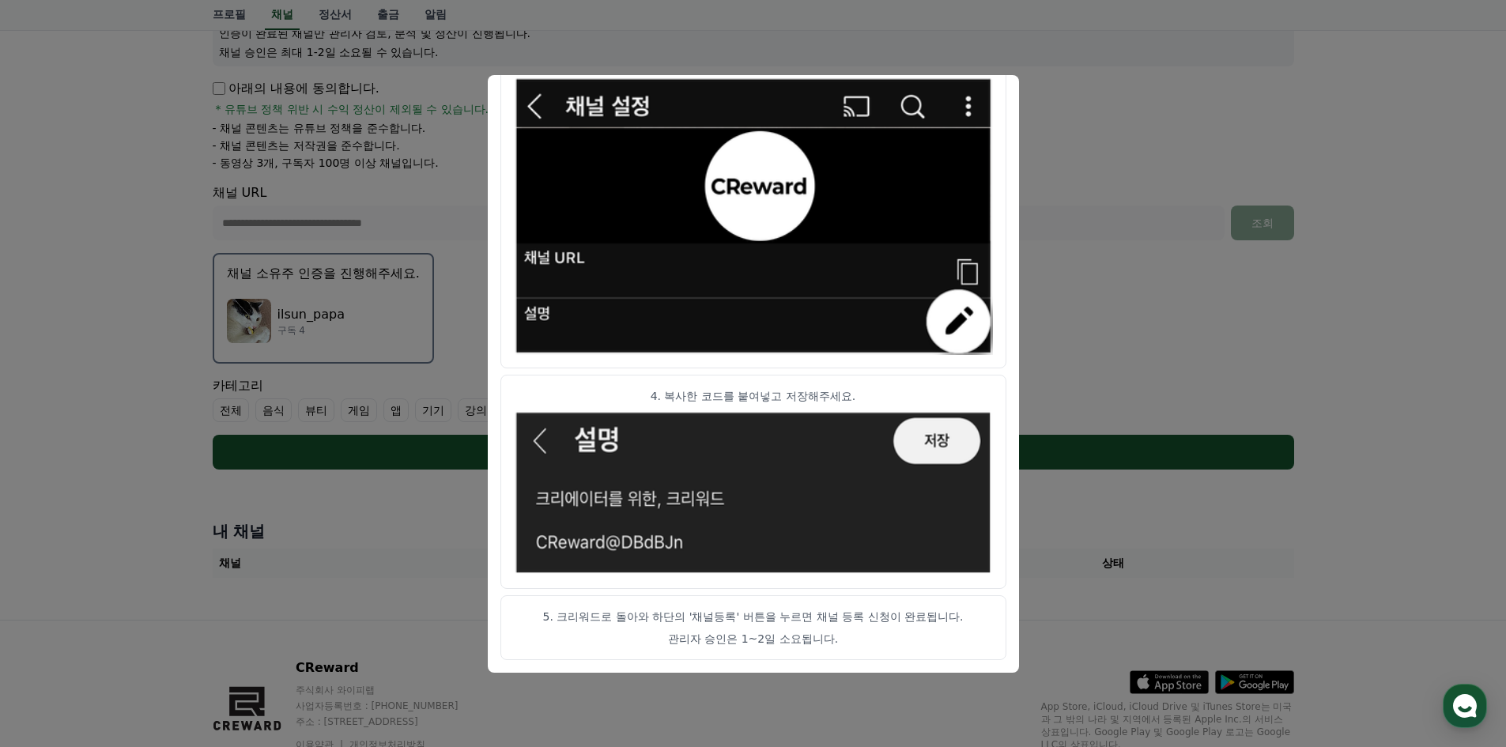
click at [1073, 149] on button "close modal" at bounding box center [753, 373] width 1506 height 747
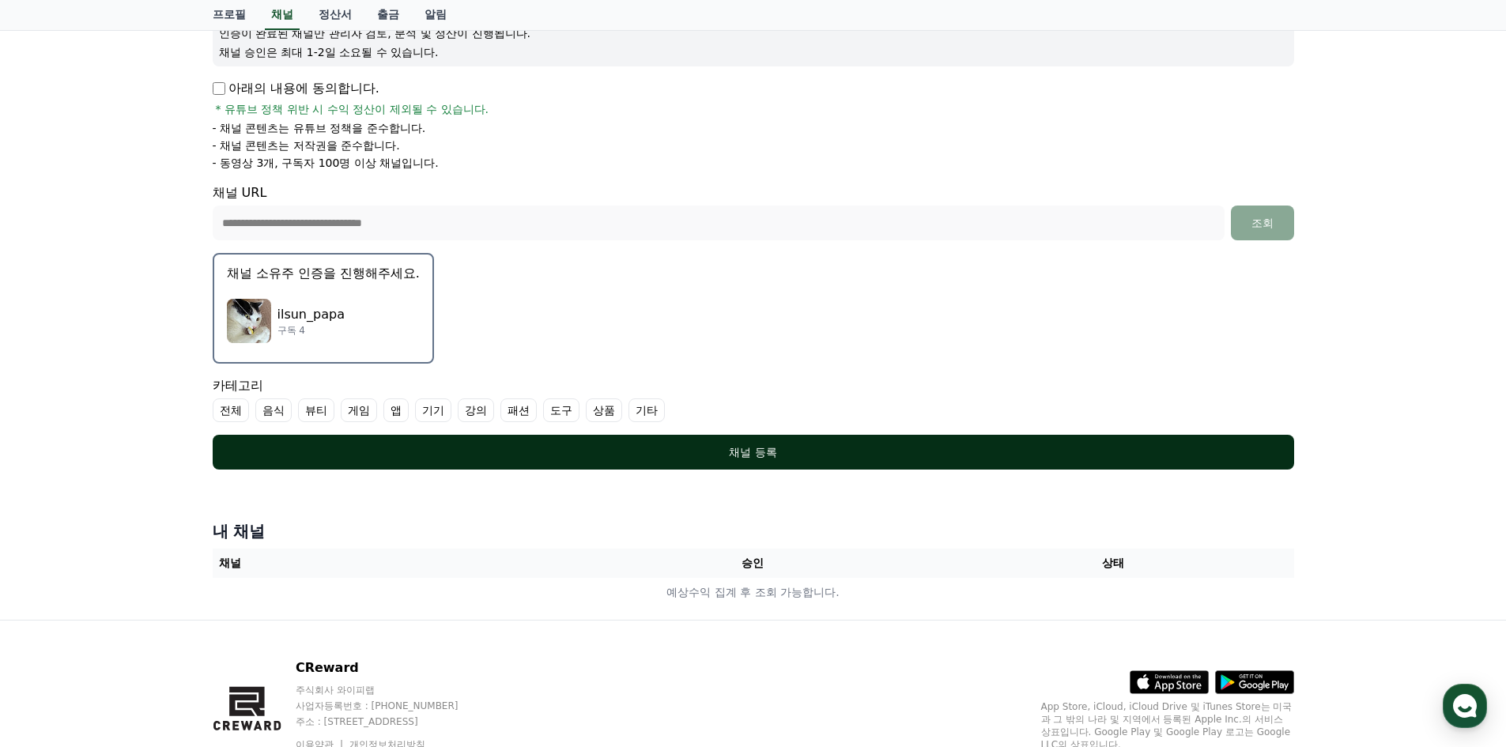
click at [666, 451] on div "채널 등록" at bounding box center [753, 452] width 1018 height 16
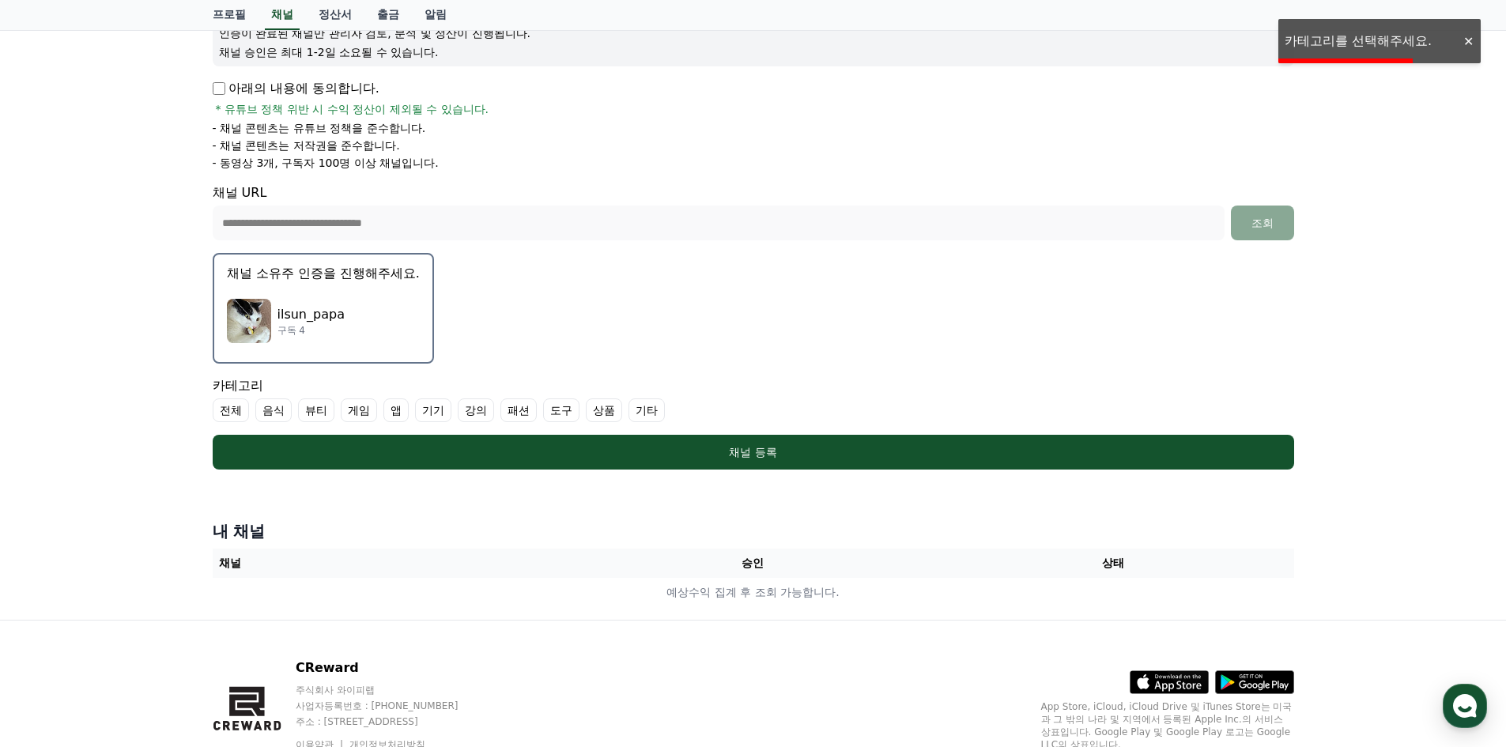
click at [356, 420] on label "게임" at bounding box center [359, 410] width 36 height 24
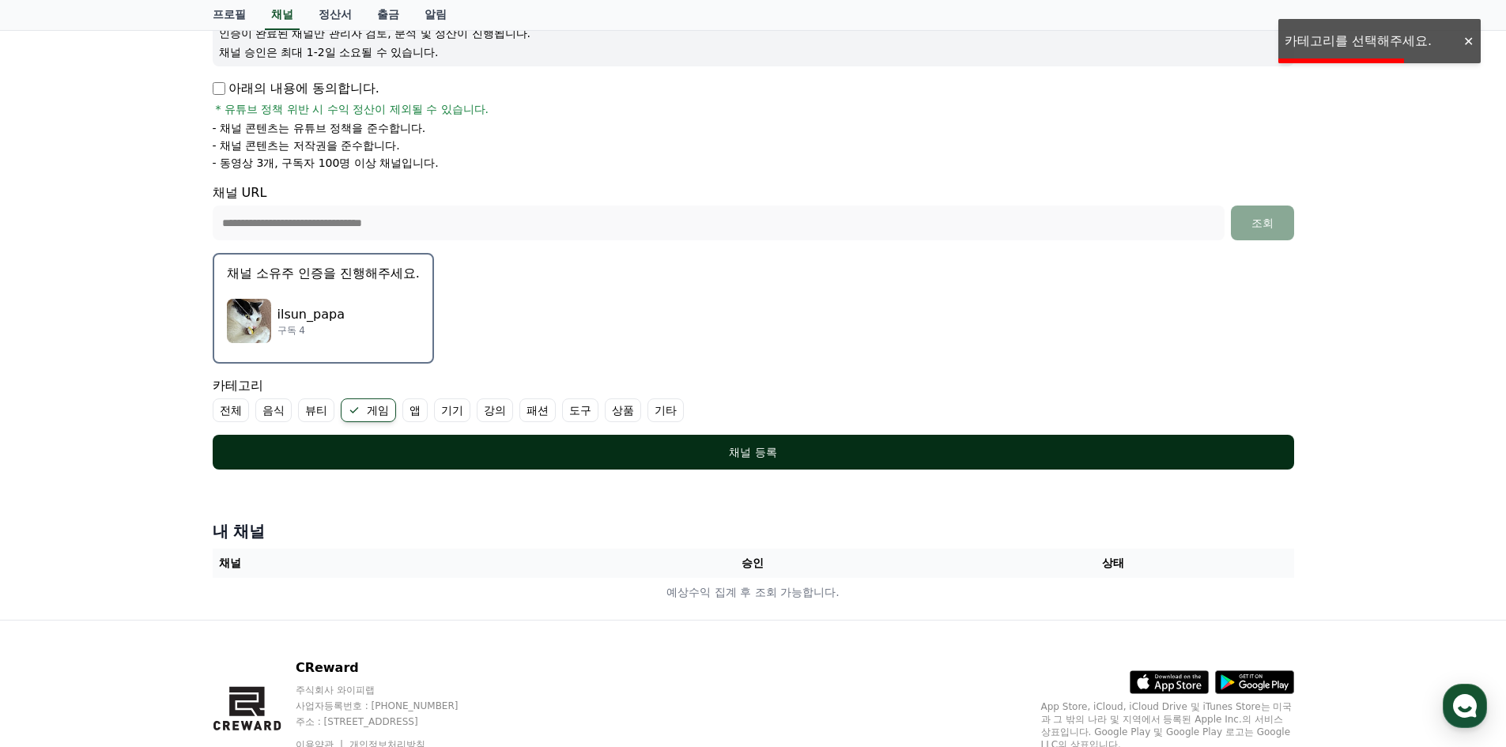
click at [443, 446] on div "채널 등록" at bounding box center [753, 452] width 1018 height 16
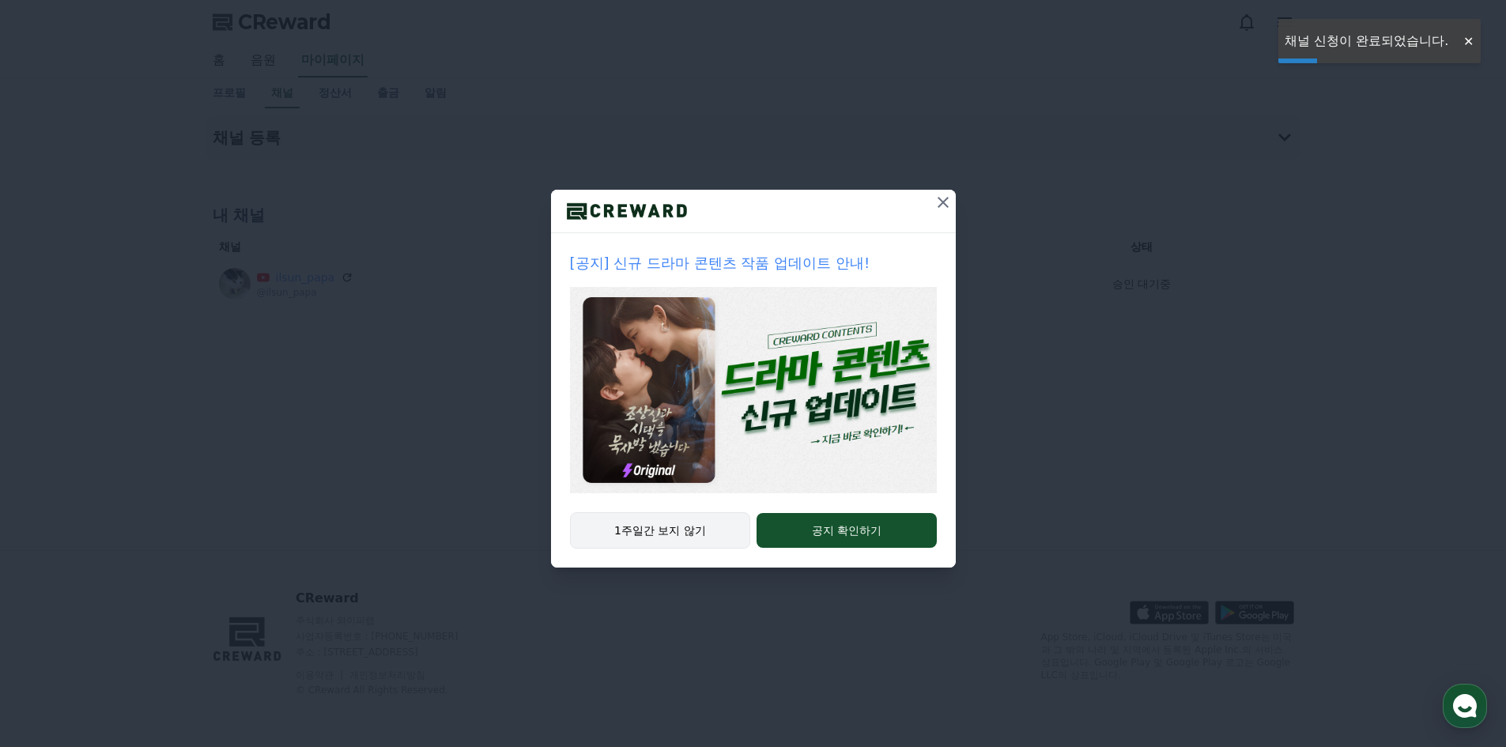
click at [685, 523] on button "1주일간 보지 않기" at bounding box center [660, 530] width 181 height 36
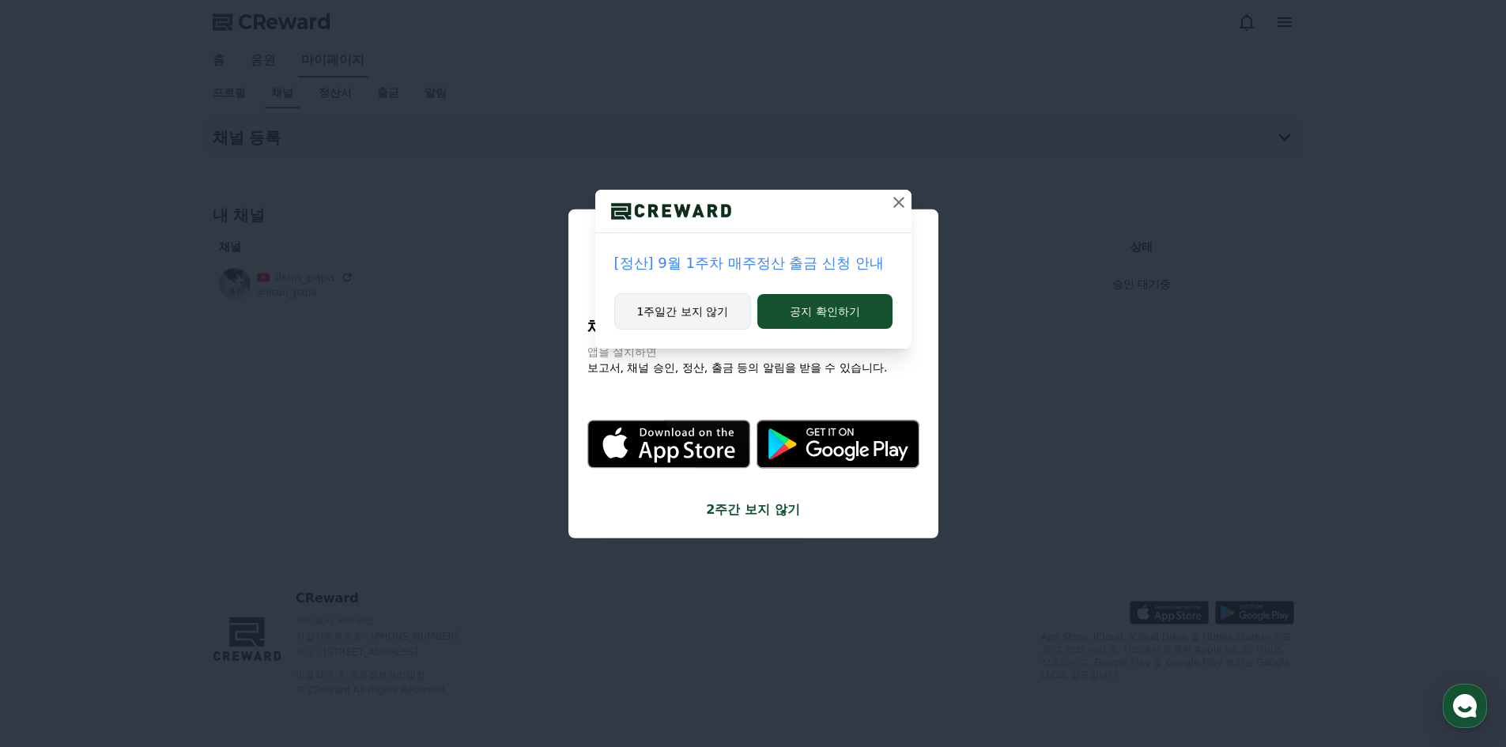
click at [724, 314] on button "1주일간 보지 않기" at bounding box center [683, 311] width 138 height 36
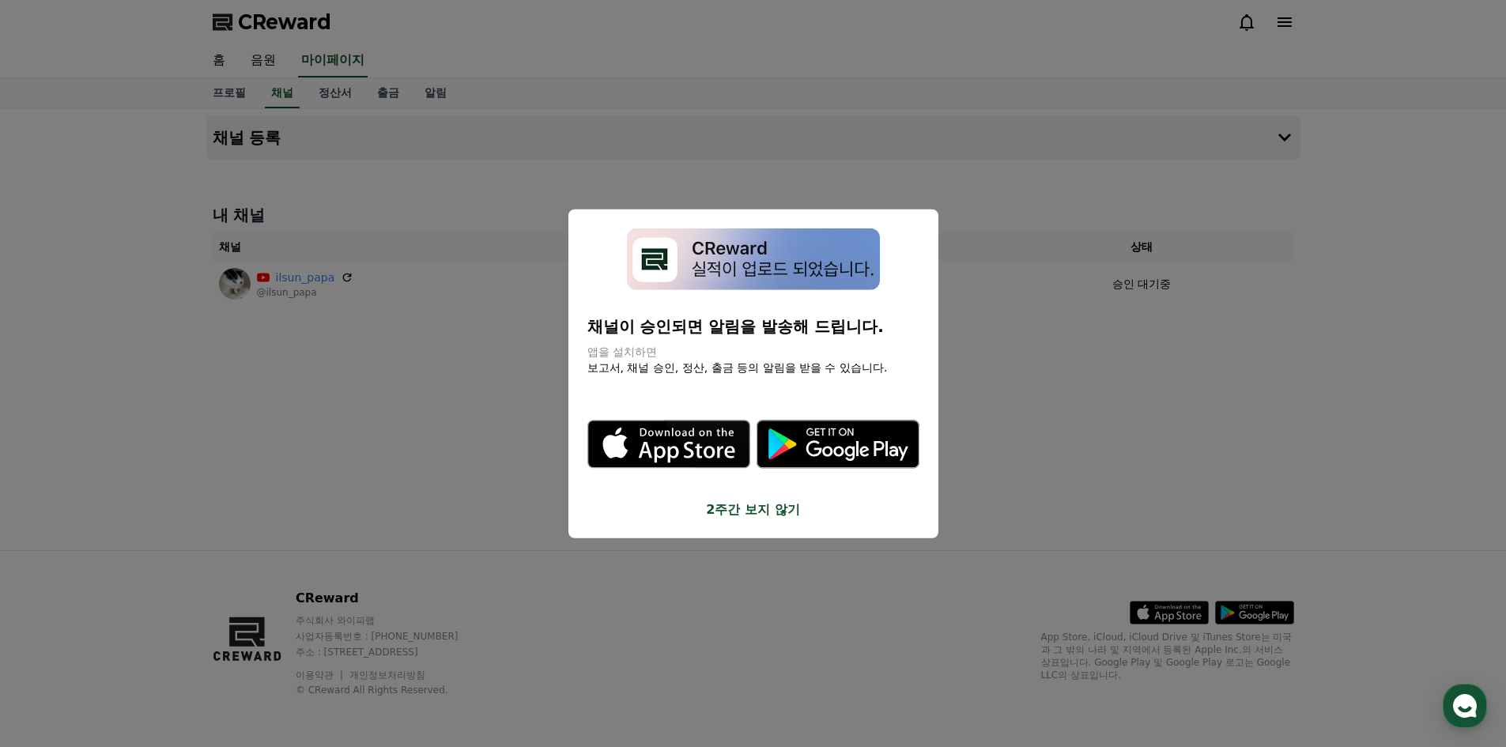
click at [997, 216] on button "close modal" at bounding box center [753, 373] width 1506 height 747
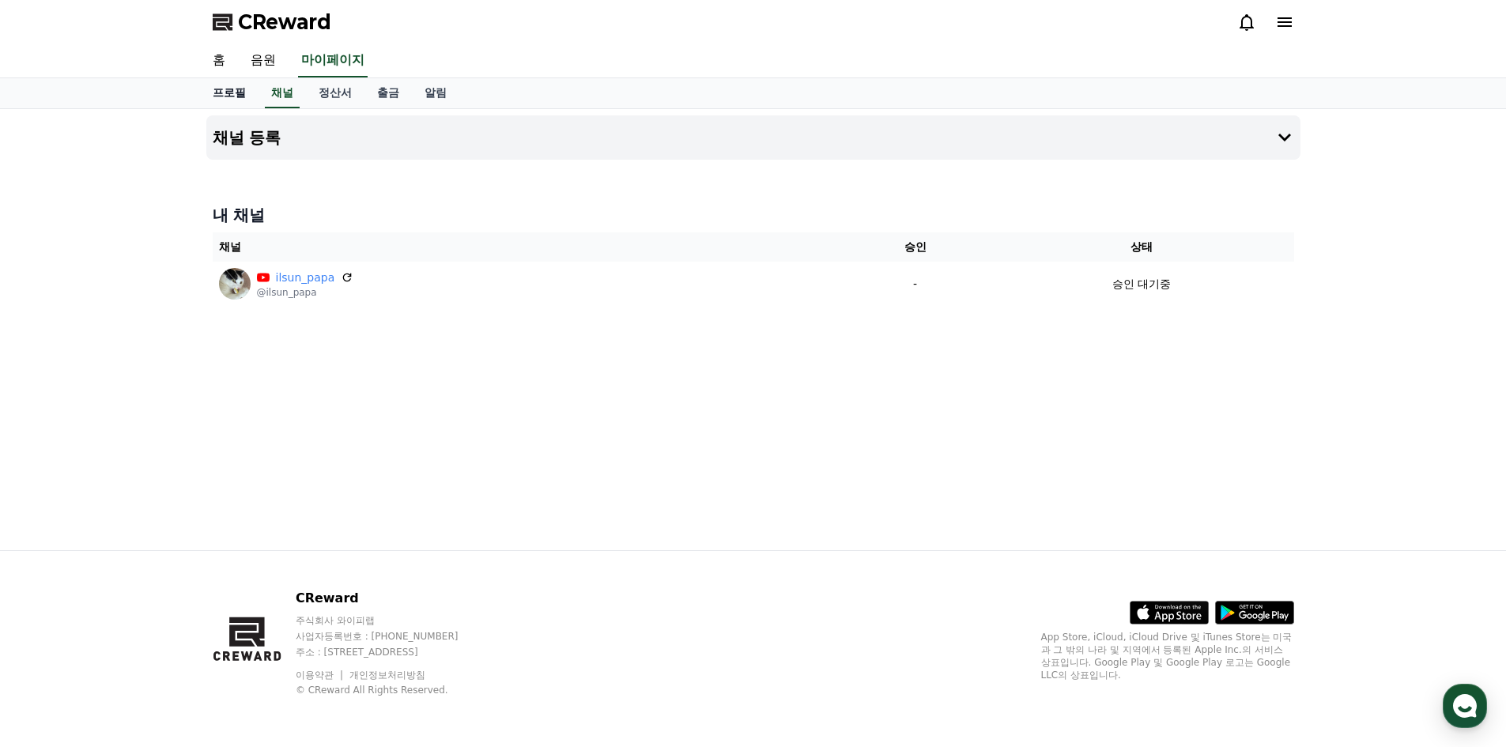
click at [233, 94] on link "프로필" at bounding box center [229, 93] width 58 height 30
select select "**********"
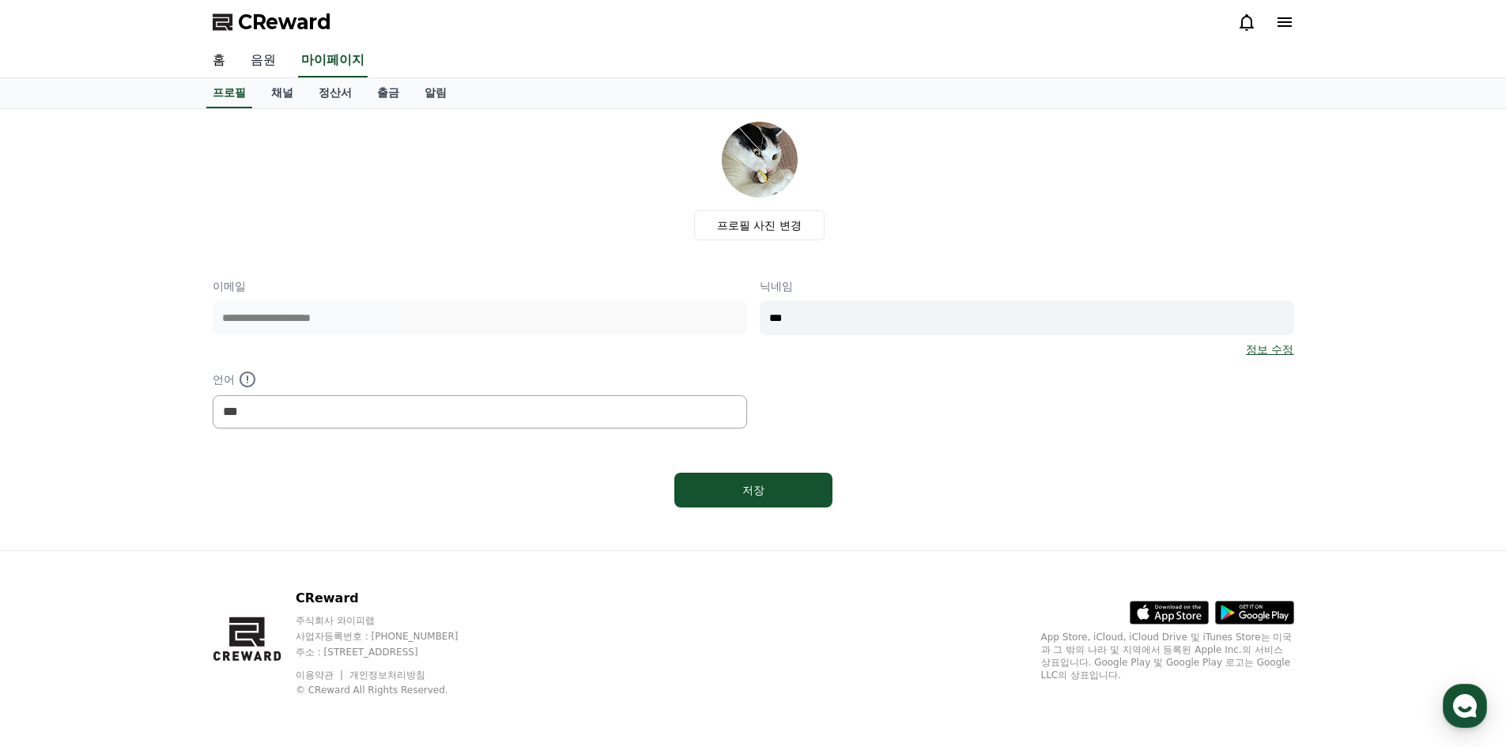
click at [267, 54] on link "음원" at bounding box center [263, 60] width 51 height 33
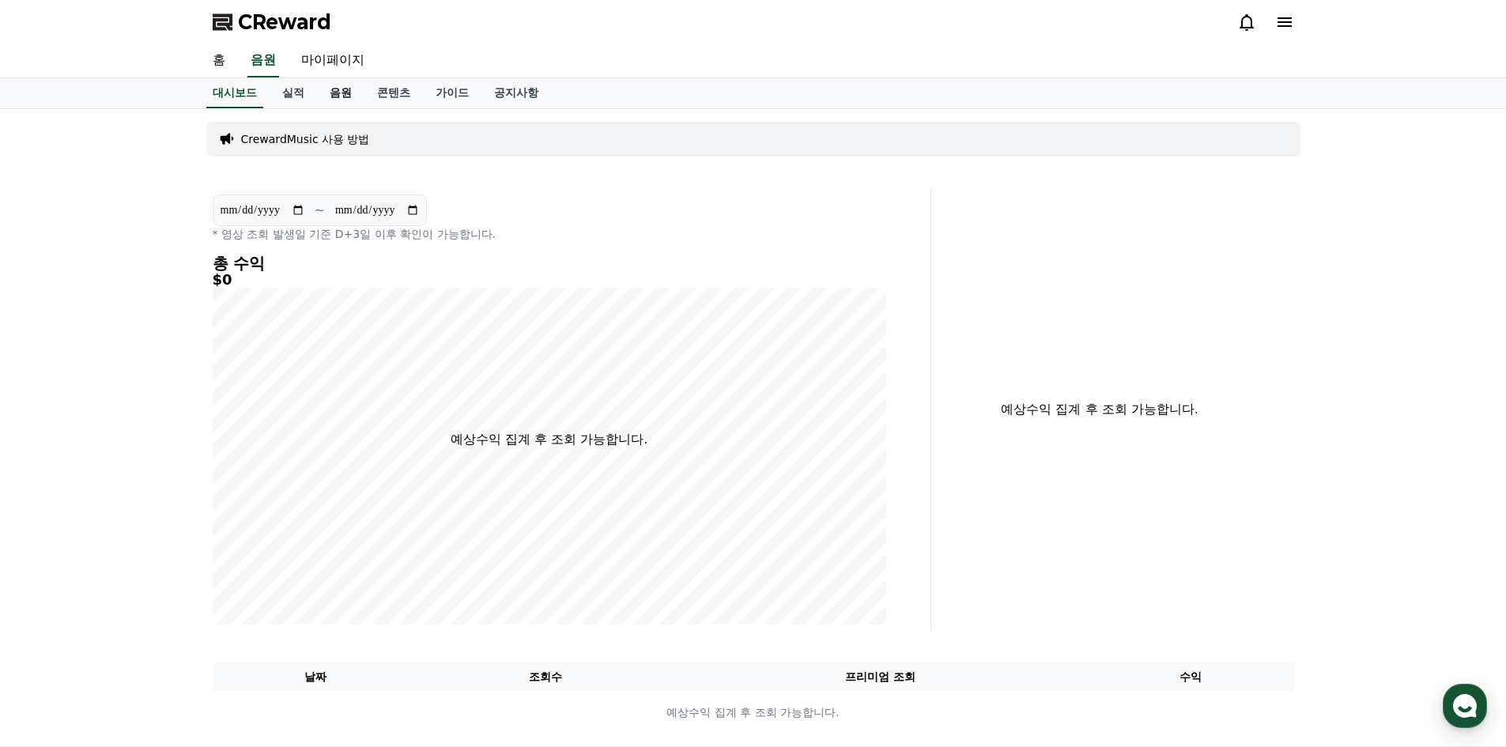
click at [327, 92] on link "음원" at bounding box center [340, 93] width 47 height 30
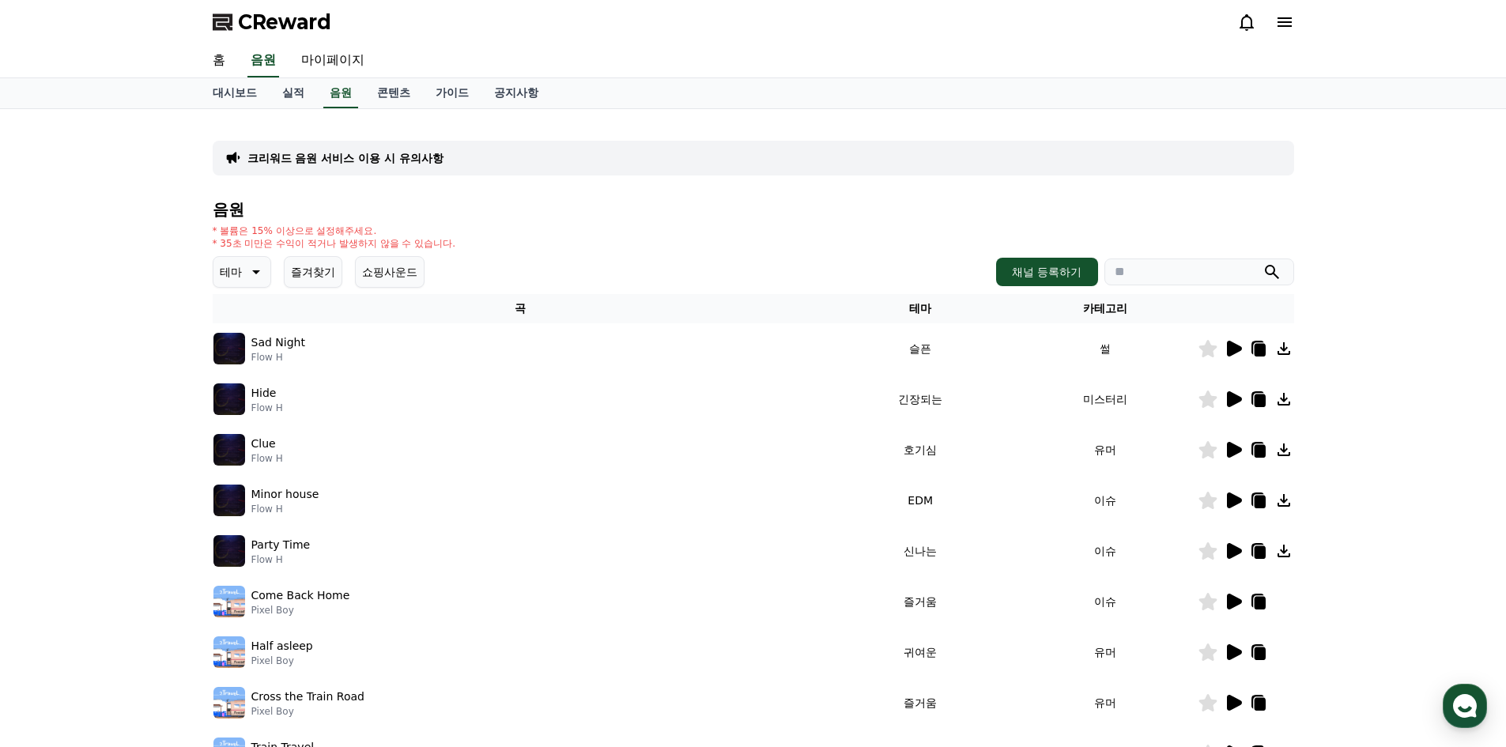
click at [1253, 351] on icon at bounding box center [1258, 348] width 19 height 19
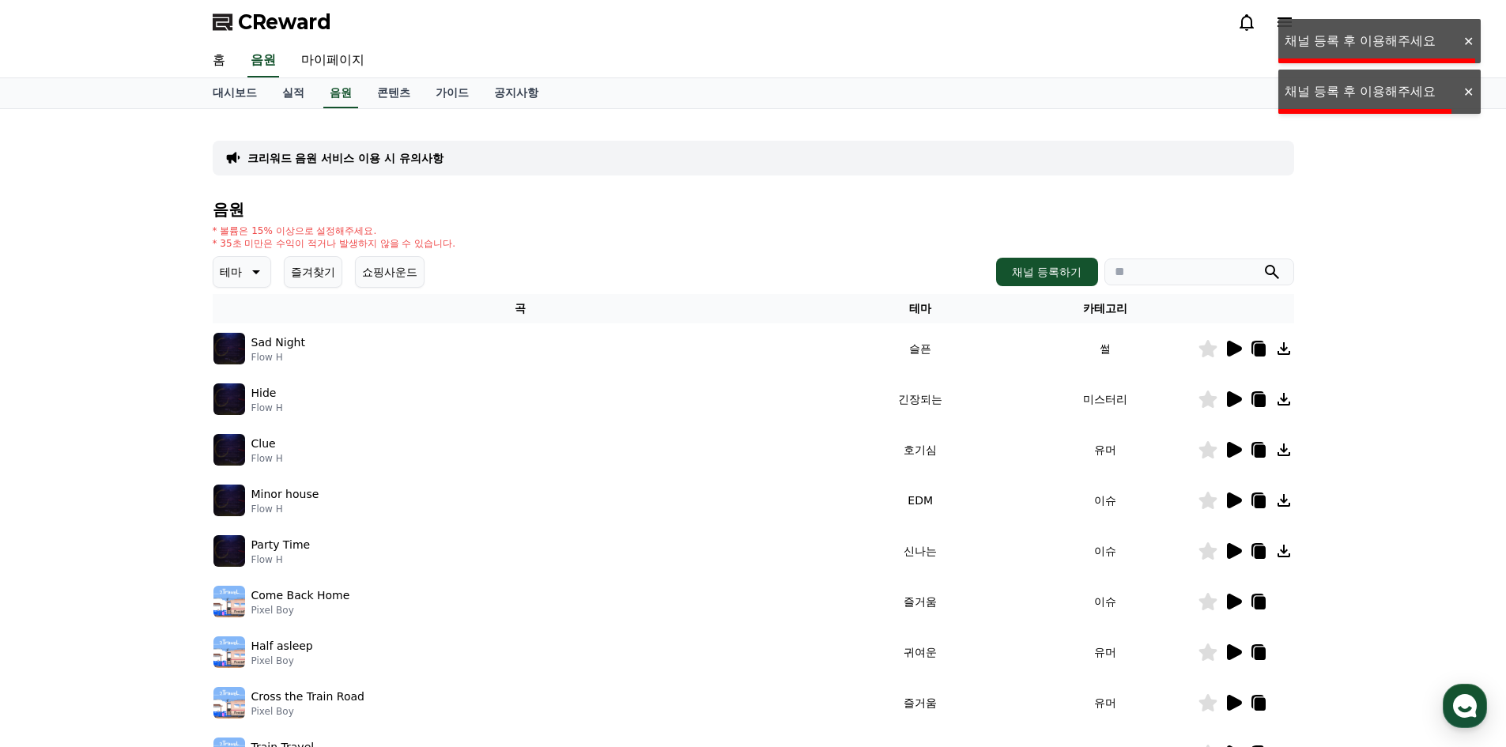
click at [1253, 351] on icon at bounding box center [1258, 348] width 19 height 19
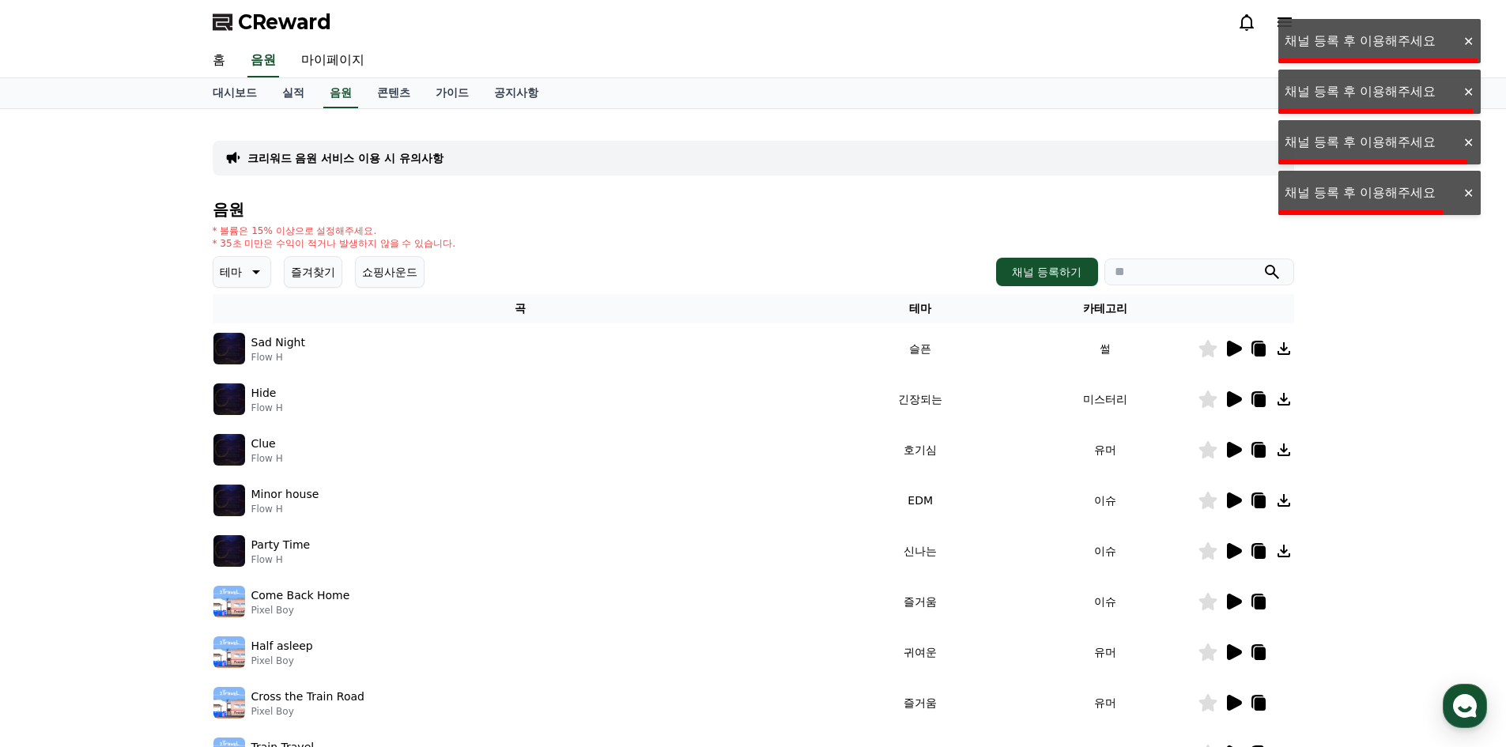
click at [1253, 351] on icon at bounding box center [1258, 348] width 19 height 19
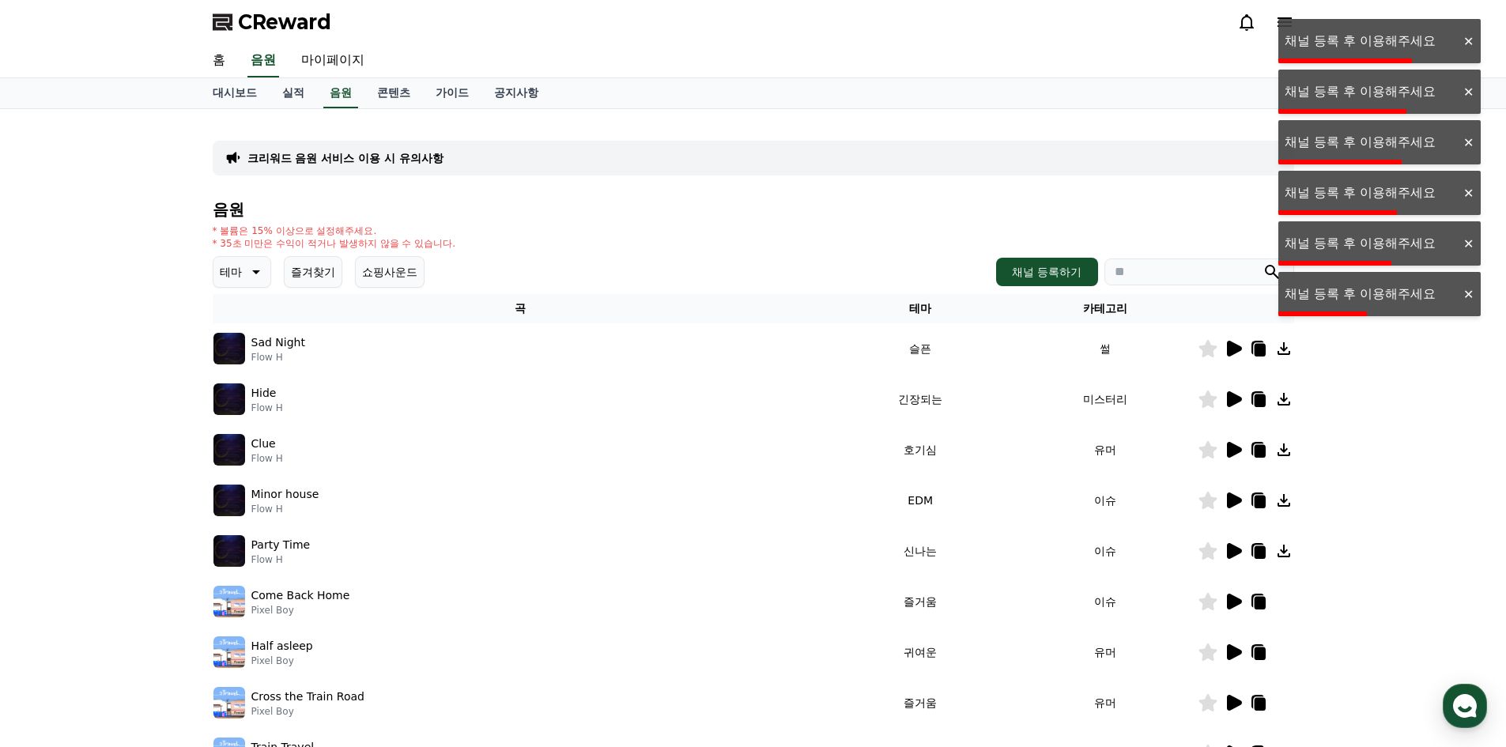
click at [1258, 396] on icon at bounding box center [1259, 400] width 11 height 13
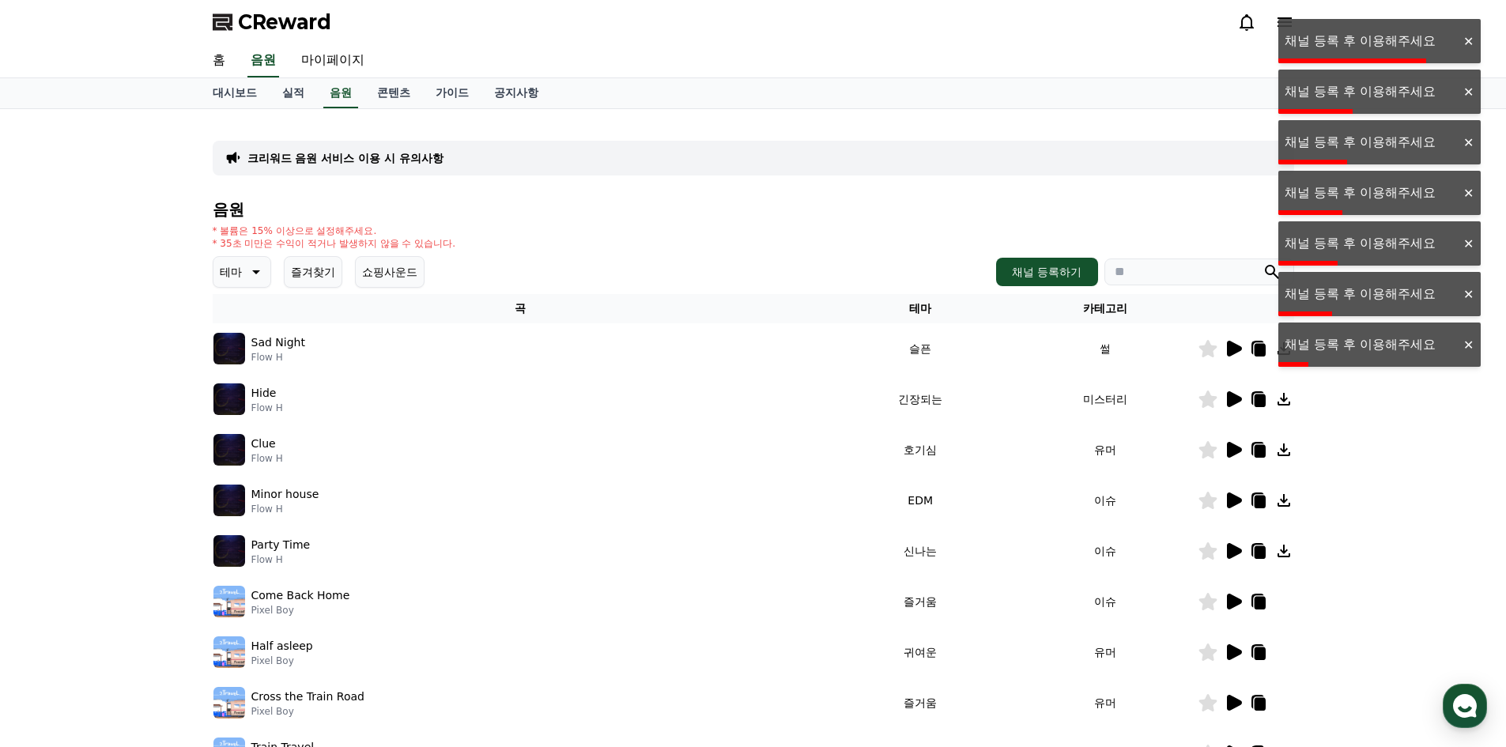
click at [1265, 602] on icon at bounding box center [1259, 603] width 11 height 13
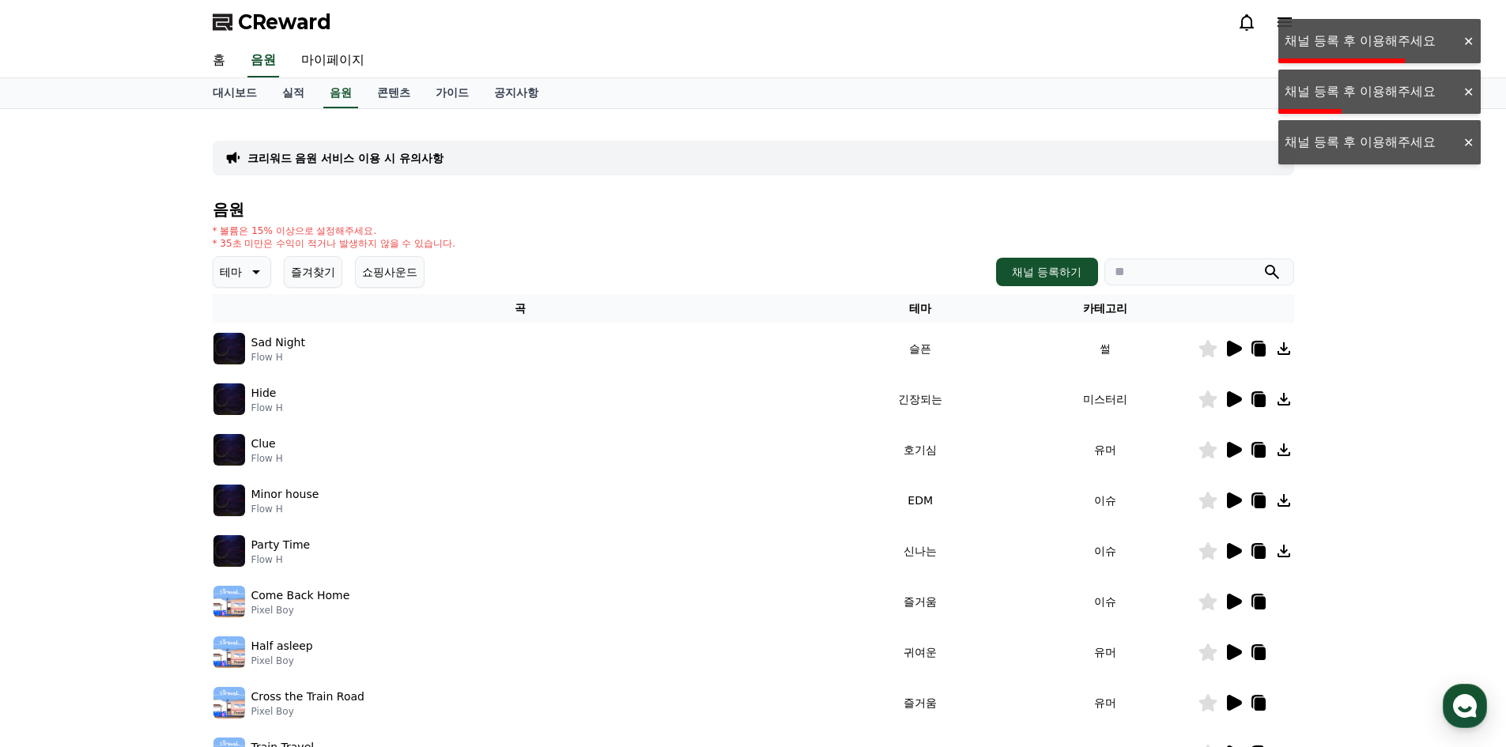
click at [257, 341] on p "Sad Night" at bounding box center [278, 342] width 54 height 17
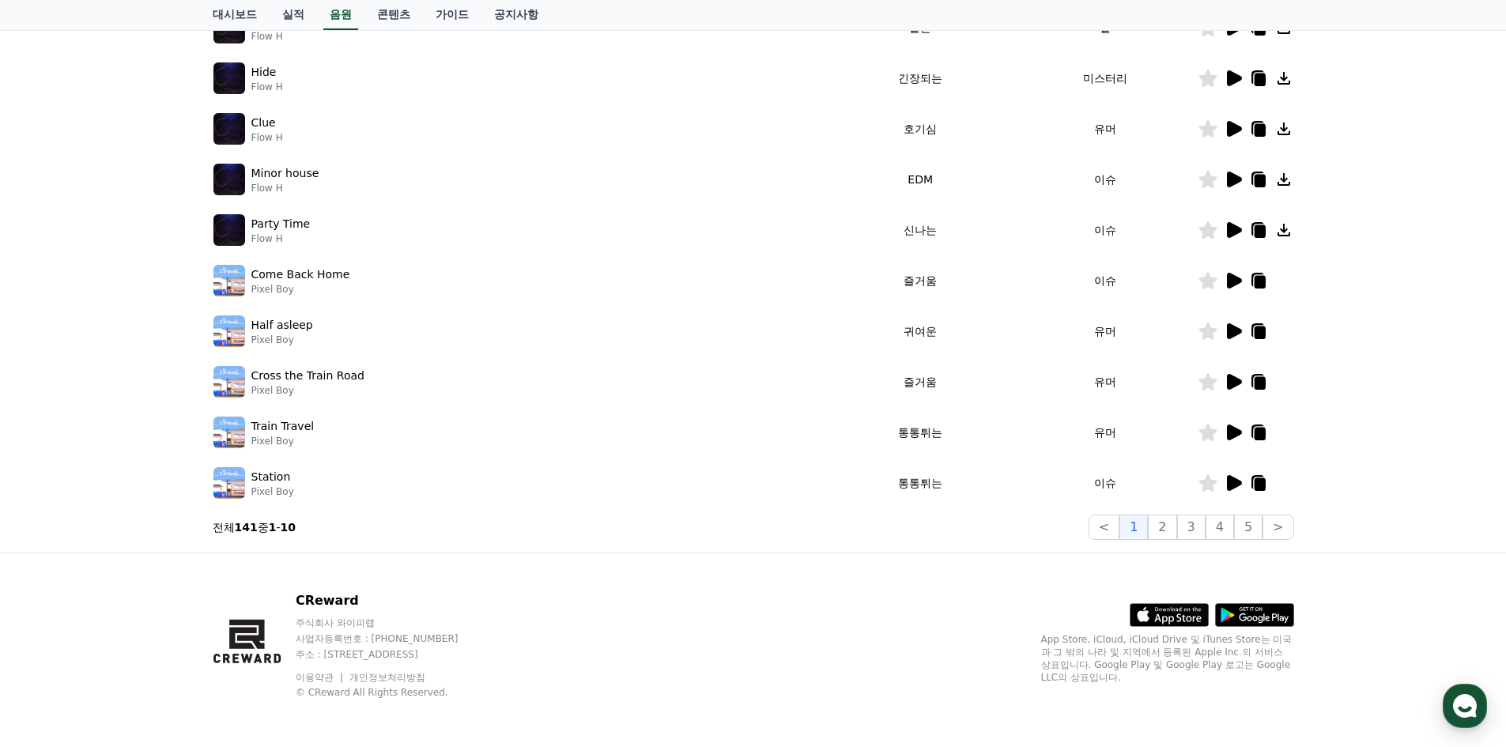
scroll to position [323, 0]
